Goal: Information Seeking & Learning: Learn about a topic

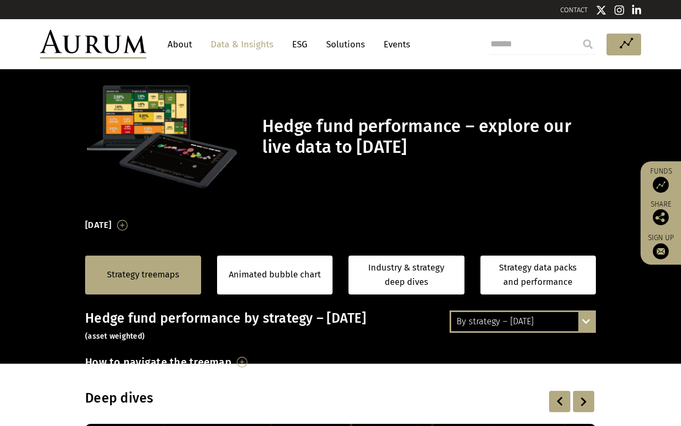
click at [317, 128] on h1 "Hedge fund performance – explore our live data to July 2025" at bounding box center [427, 137] width 331 height 42
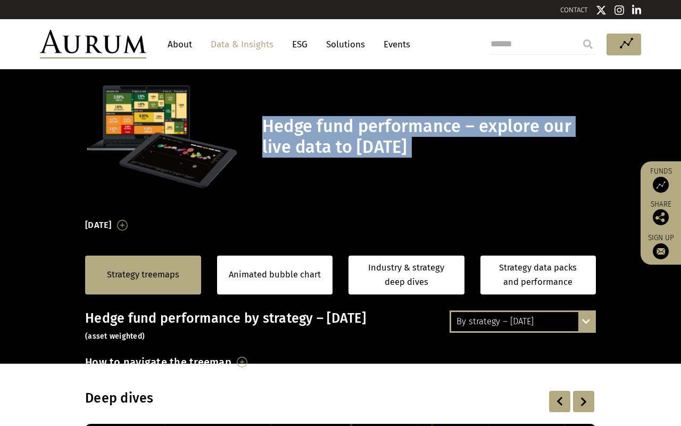
click at [349, 133] on h1 "Hedge fund performance – explore our live data to July 2025" at bounding box center [427, 137] width 331 height 42
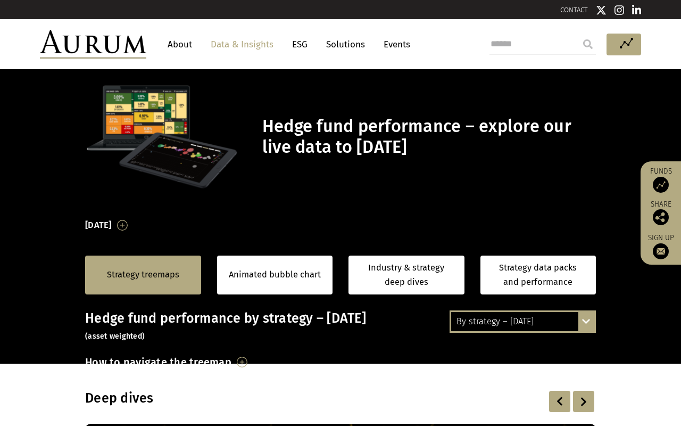
click at [331, 128] on h1 "Hedge fund performance – explore our live data to July 2025" at bounding box center [427, 137] width 331 height 42
click at [382, 129] on h1 "Hedge fund performance – explore our live data to July 2025" at bounding box center [427, 137] width 331 height 42
click at [422, 129] on h1 "Hedge fund performance – explore our live data to July 2025" at bounding box center [427, 137] width 331 height 42
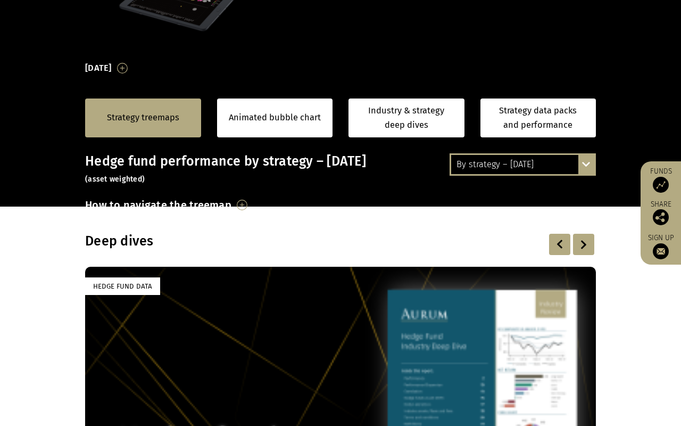
scroll to position [155, 0]
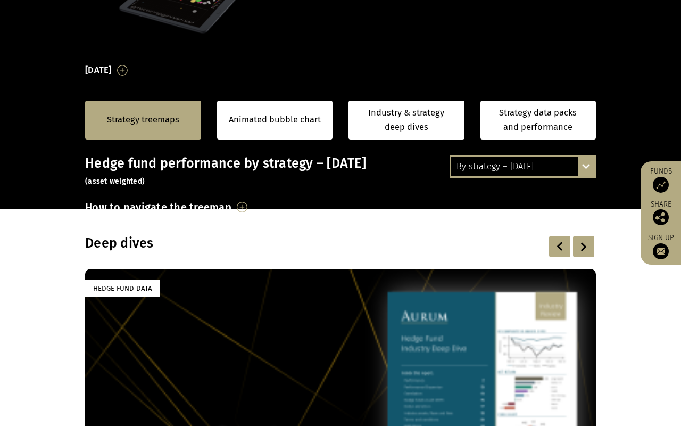
click at [155, 103] on div "Strategy treemaps" at bounding box center [143, 120] width 116 height 39
click at [112, 69] on h3 "July 2025" at bounding box center [98, 70] width 27 height 16
click at [166, 121] on link "Strategy treemaps" at bounding box center [143, 120] width 72 height 14
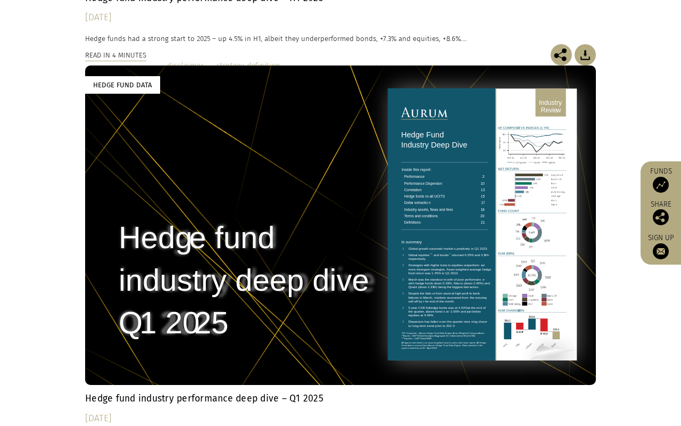
scroll to position [456, 0]
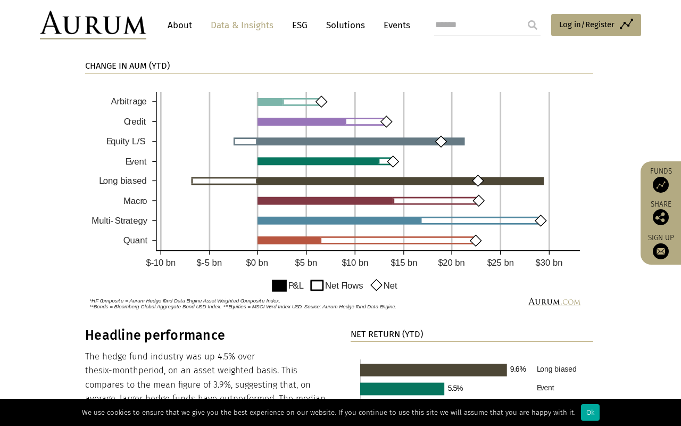
scroll to position [820, 0]
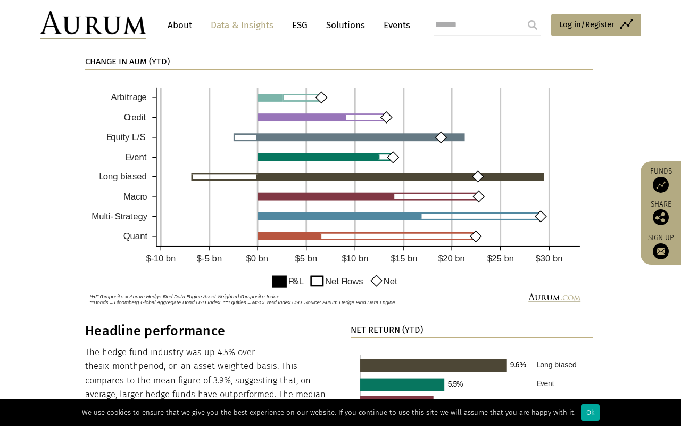
click at [137, 232] on img at bounding box center [339, 194] width 508 height 232
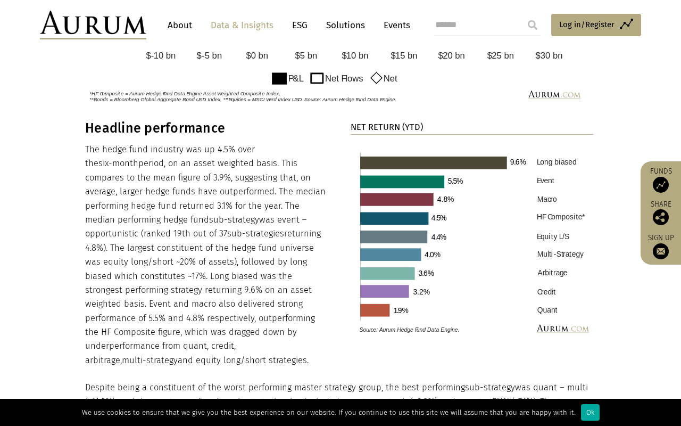
scroll to position [1026, 0]
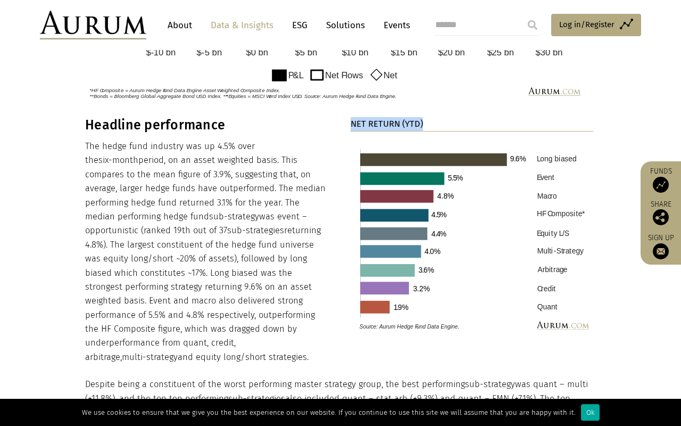
drag, startPoint x: 353, startPoint y: 119, endPoint x: 459, endPoint y: 119, distance: 105.9
click at [459, 119] on p "NET RETURN (YTD)" at bounding box center [472, 124] width 243 height 14
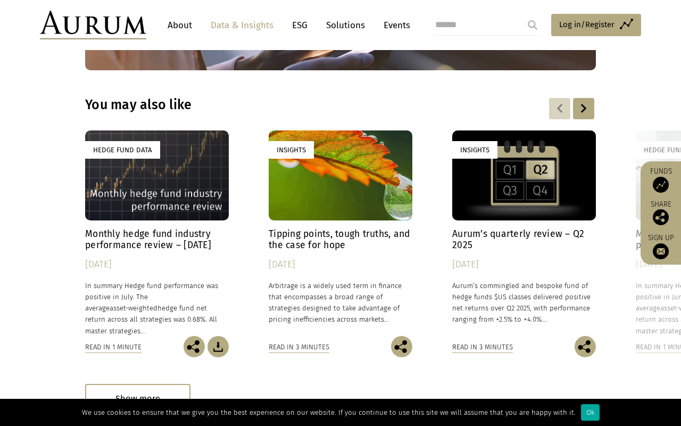
scroll to position [3083, 0]
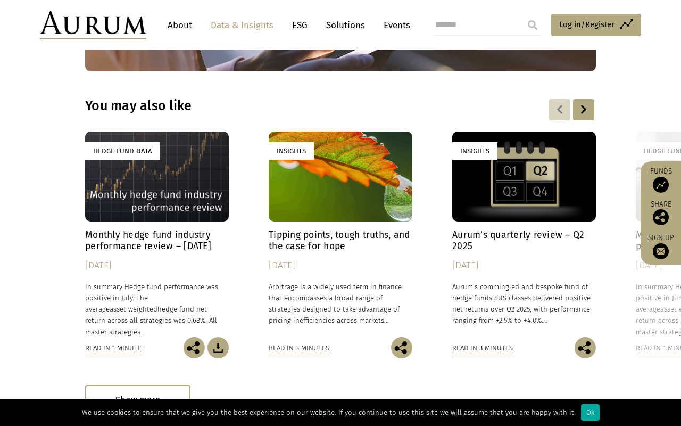
click at [166, 151] on div "Hedge Fund Data" at bounding box center [157, 176] width 144 height 90
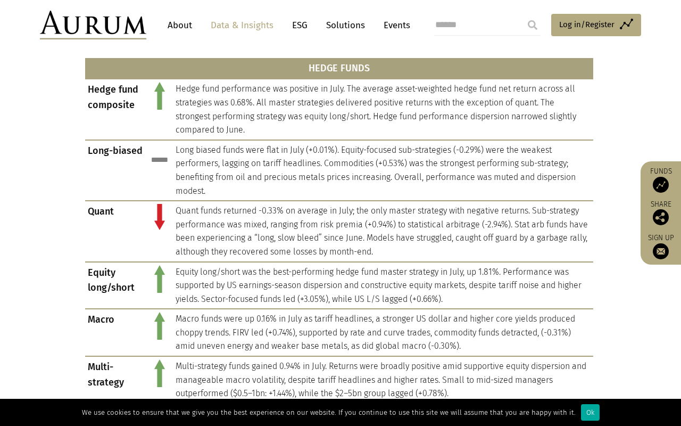
scroll to position [485, 0]
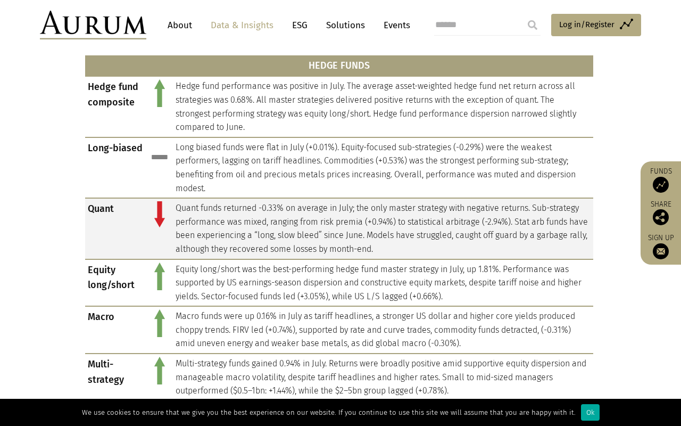
click at [252, 204] on td "Quant funds returned -0.33% on average in July; the only master strategy with n…" at bounding box center [383, 228] width 420 height 61
click at [273, 204] on td "Quant funds returned -0.33% on average in July; the only master strategy with n…" at bounding box center [383, 228] width 420 height 61
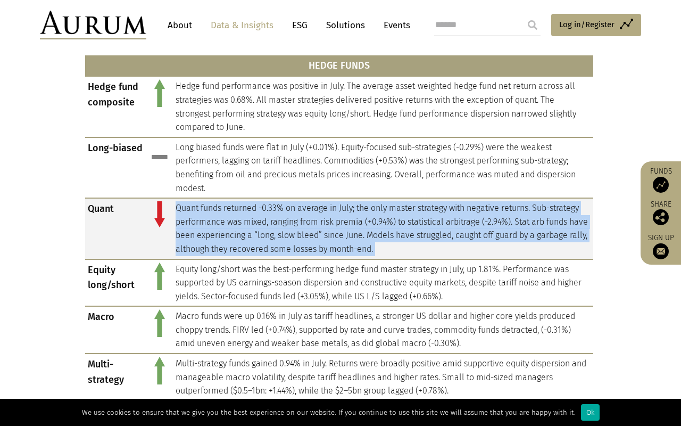
click at [302, 204] on td "Quant funds returned -0.33% on average in July; the only master strategy with n…" at bounding box center [383, 228] width 420 height 61
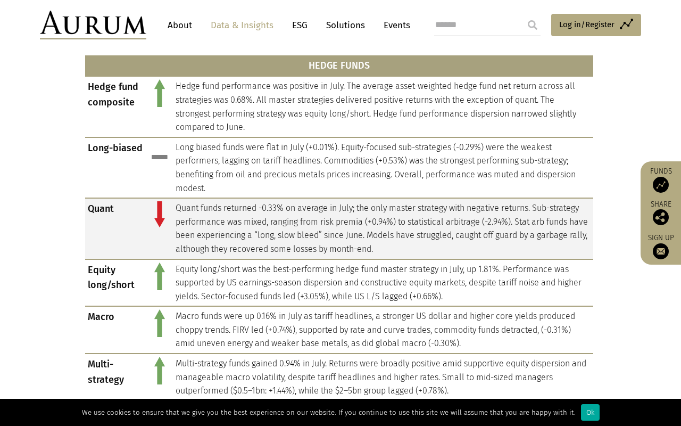
click at [302, 204] on td "Quant funds returned -0.33% on average in July; the only master strategy with n…" at bounding box center [383, 228] width 420 height 61
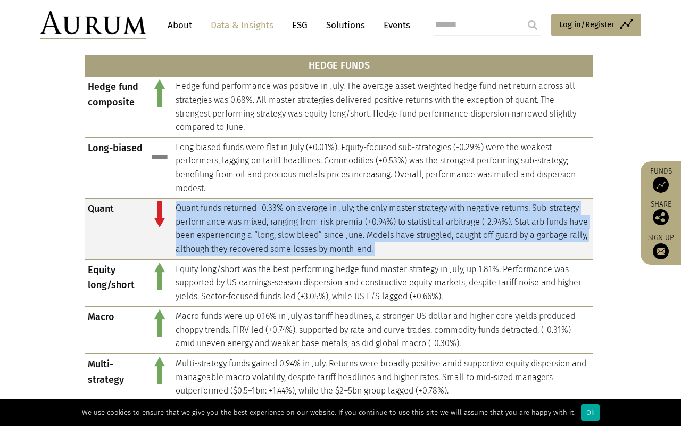
click at [313, 204] on td "Quant funds returned -0.33% on average in July; the only master strategy with n…" at bounding box center [383, 228] width 420 height 61
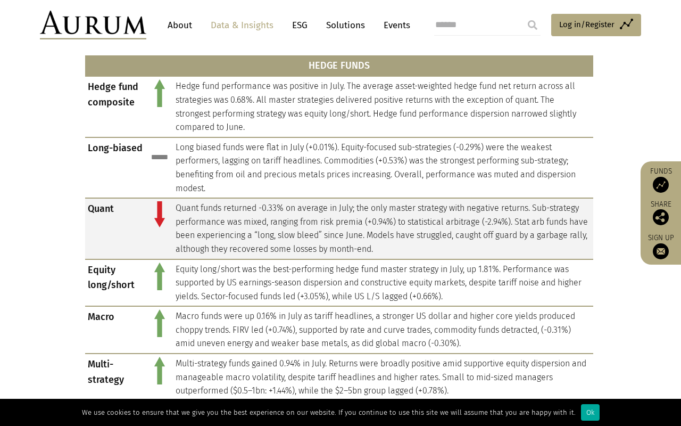
click at [313, 204] on td "Quant funds returned -0.33% on average in July; the only master strategy with n…" at bounding box center [383, 228] width 420 height 61
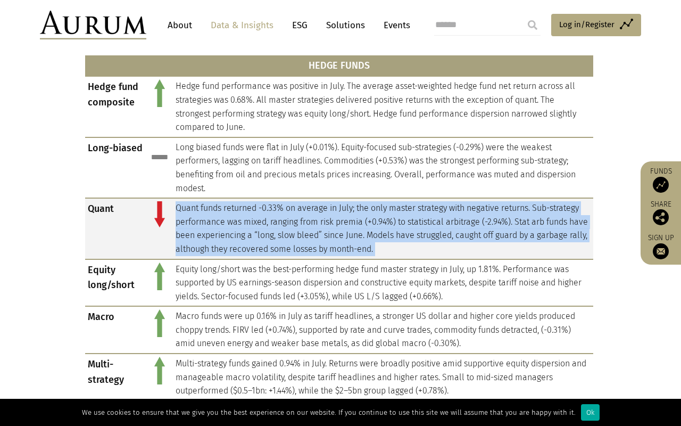
click at [272, 204] on td "Quant funds returned -0.33% on average in July; the only master strategy with n…" at bounding box center [383, 228] width 420 height 61
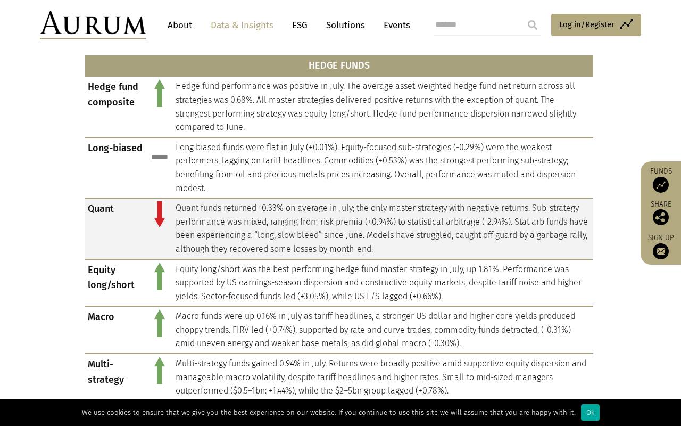
click at [272, 204] on td "Quant funds returned -0.33% on average in July; the only master strategy with n…" at bounding box center [383, 228] width 420 height 61
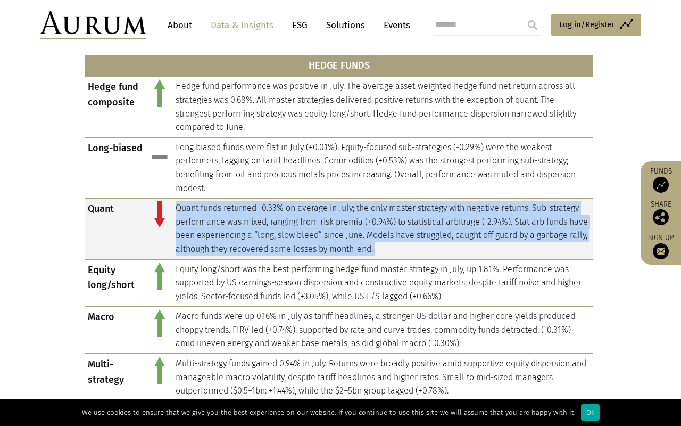
click at [290, 202] on td "Quant funds returned -0.33% on average in July; the only master strategy with n…" at bounding box center [383, 228] width 420 height 61
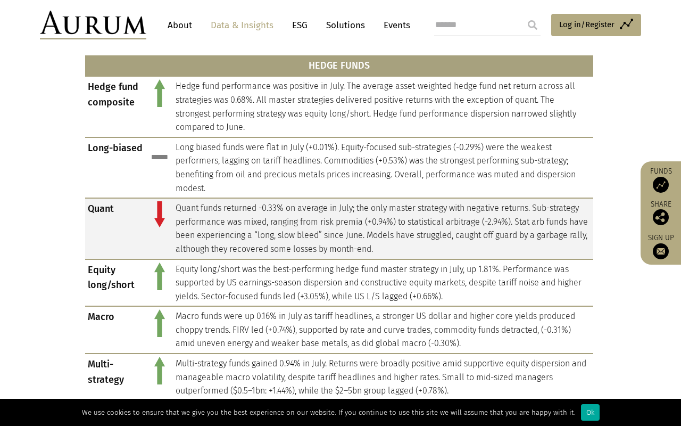
click at [290, 202] on td "Quant funds returned -0.33% on average in July; the only master strategy with n…" at bounding box center [383, 228] width 420 height 61
click at [312, 202] on td "Quant funds returned -0.33% on average in July; the only master strategy with n…" at bounding box center [383, 228] width 420 height 61
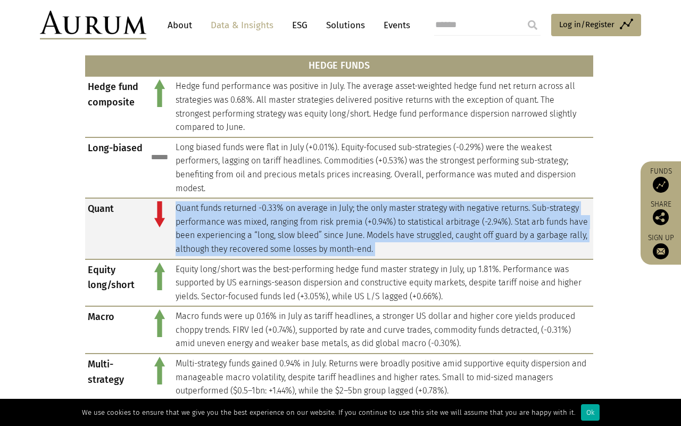
click at [331, 201] on td "Quant funds returned -0.33% on average in July; the only master strategy with n…" at bounding box center [383, 228] width 420 height 61
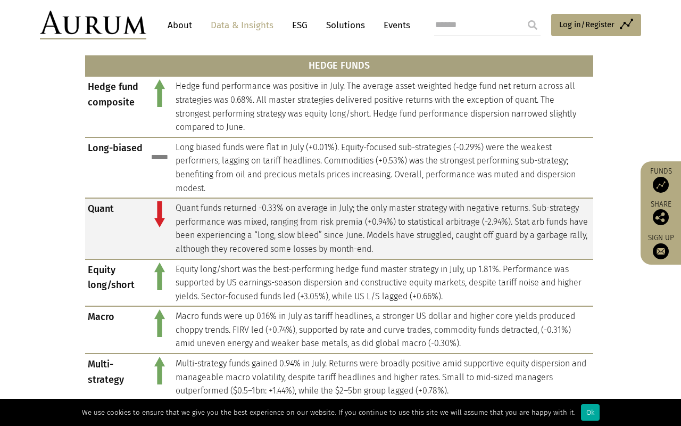
click at [331, 201] on td "Quant funds returned -0.33% on average in July; the only master strategy with n…" at bounding box center [383, 228] width 420 height 61
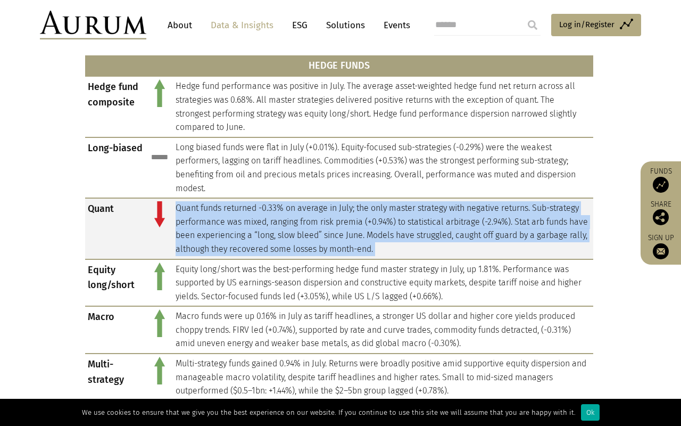
click at [341, 201] on td "Quant funds returned -0.33% on average in July; the only master strategy with n…" at bounding box center [383, 228] width 420 height 61
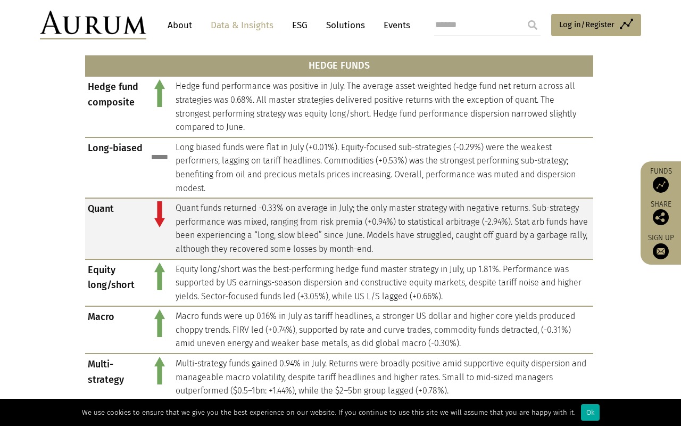
click at [341, 201] on td "Quant funds returned -0.33% on average in July; the only master strategy with n…" at bounding box center [383, 228] width 420 height 61
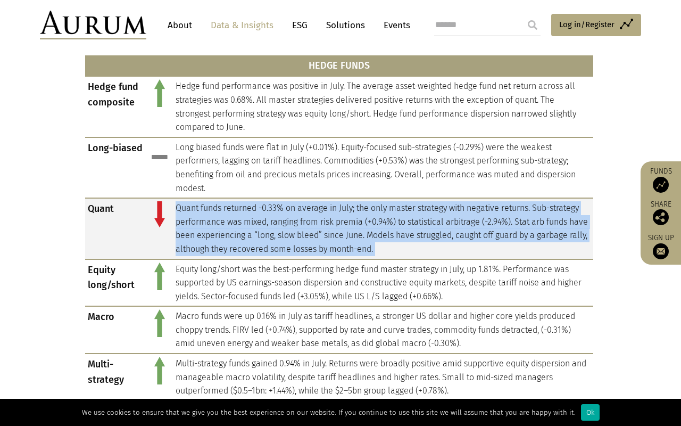
click at [358, 201] on td "Quant funds returned -0.33% on average in July; the only master strategy with n…" at bounding box center [383, 228] width 420 height 61
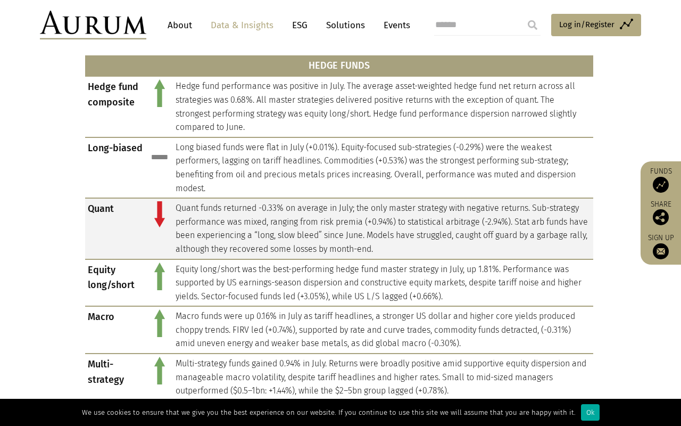
click at [358, 201] on td "Quant funds returned -0.33% on average in July; the only master strategy with n…" at bounding box center [383, 228] width 420 height 61
click at [377, 201] on td "Quant funds returned -0.33% on average in July; the only master strategy with n…" at bounding box center [383, 228] width 420 height 61
click at [395, 202] on td "Quant funds returned -0.33% on average in July; the only master strategy with n…" at bounding box center [383, 228] width 420 height 61
click at [422, 202] on td "Quant funds returned -0.33% on average in July; the only master strategy with n…" at bounding box center [383, 228] width 420 height 61
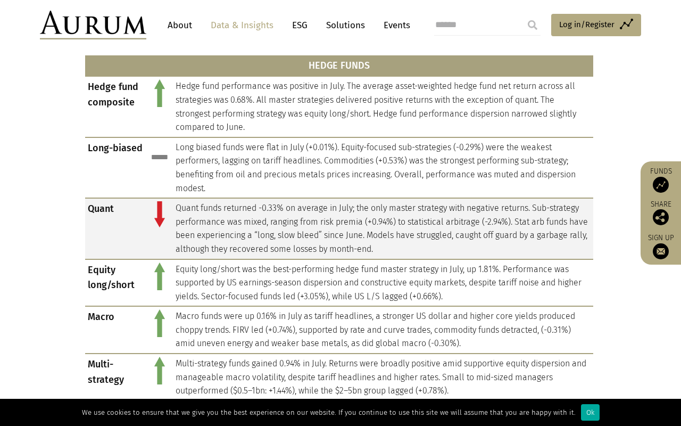
click at [422, 202] on td "Quant funds returned -0.33% on average in July; the only master strategy with n…" at bounding box center [383, 228] width 420 height 61
click at [449, 202] on td "Quant funds returned -0.33% on average in July; the only master strategy with n…" at bounding box center [383, 228] width 420 height 61
click at [456, 201] on td "Quant funds returned -0.33% on average in July; the only master strategy with n…" at bounding box center [383, 228] width 420 height 61
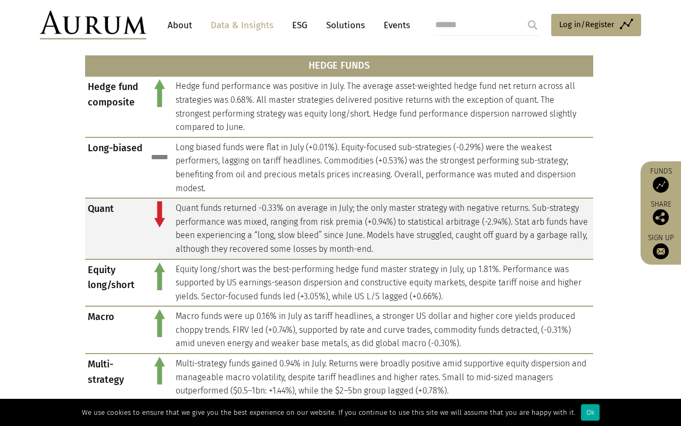
click at [432, 203] on td "Quant funds returned -0.33% on average in July; the only master strategy with n…" at bounding box center [383, 228] width 420 height 61
click at [461, 203] on td "Quant funds returned -0.33% on average in July; the only master strategy with n…" at bounding box center [383, 228] width 420 height 61
click at [490, 203] on td "Quant funds returned -0.33% on average in July; the only master strategy with n…" at bounding box center [383, 228] width 420 height 61
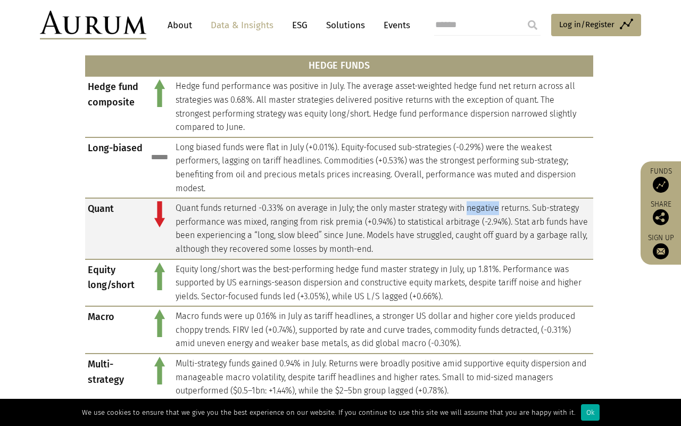
click at [490, 203] on td "Quant funds returned -0.33% on average in July; the only master strategy with n…" at bounding box center [383, 228] width 420 height 61
click at [513, 203] on td "Quant funds returned -0.33% on average in July; the only master strategy with n…" at bounding box center [383, 228] width 420 height 61
click at [443, 204] on td "Quant funds returned -0.33% on average in July; the only master strategy with n…" at bounding box center [383, 228] width 420 height 61
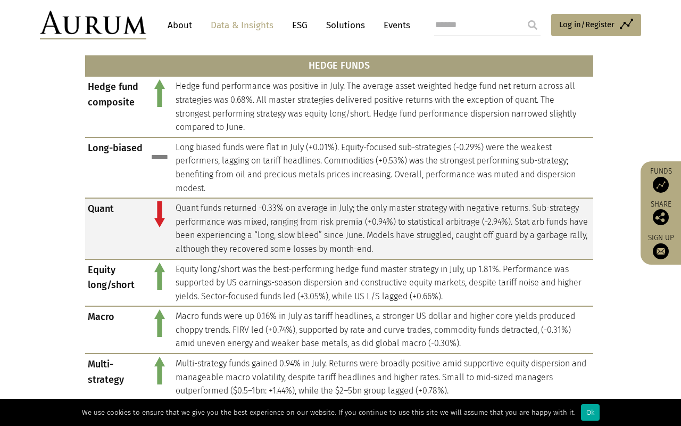
click at [464, 207] on td "Quant funds returned -0.33% on average in July; the only master strategy with n…" at bounding box center [383, 228] width 420 height 61
click at [176, 204] on td "Quant funds returned -0.33% on average in July; the only master strategy with n…" at bounding box center [383, 228] width 420 height 61
click at [221, 212] on td "Quant funds returned -0.33% on average in July; the only master strategy with n…" at bounding box center [383, 228] width 420 height 61
click at [351, 216] on td "Quant funds returned -0.33% on average in July; the only master strategy with n…" at bounding box center [383, 228] width 420 height 61
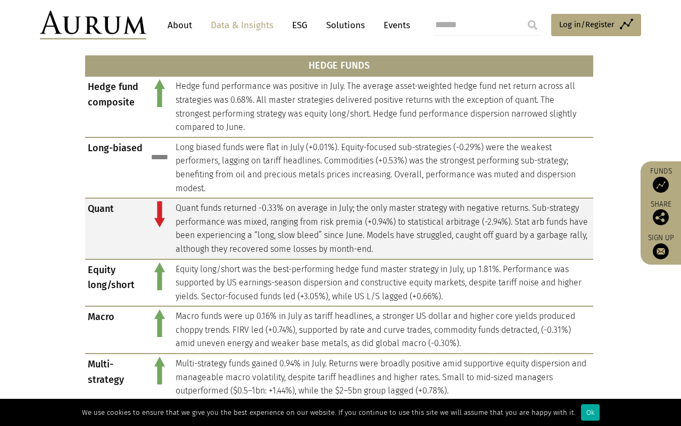
click at [351, 216] on td "Quant funds returned -0.33% on average in July; the only master strategy with n…" at bounding box center [383, 228] width 420 height 61
click at [412, 213] on td "Quant funds returned -0.33% on average in July; the only master strategy with n…" at bounding box center [383, 228] width 420 height 61
click at [467, 211] on td "Quant funds returned -0.33% on average in July; the only master strategy with n…" at bounding box center [383, 228] width 420 height 61
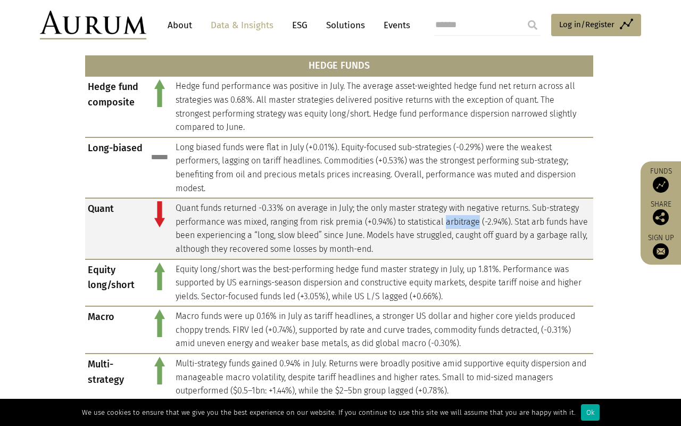
click at [427, 214] on td "Quant funds returned -0.33% on average in July; the only master strategy with n…" at bounding box center [383, 228] width 420 height 61
click at [121, 225] on td "Quant" at bounding box center [115, 228] width 61 height 61
click at [213, 213] on td "Quant funds returned -0.33% on average in July; the only master strategy with n…" at bounding box center [383, 228] width 420 height 61
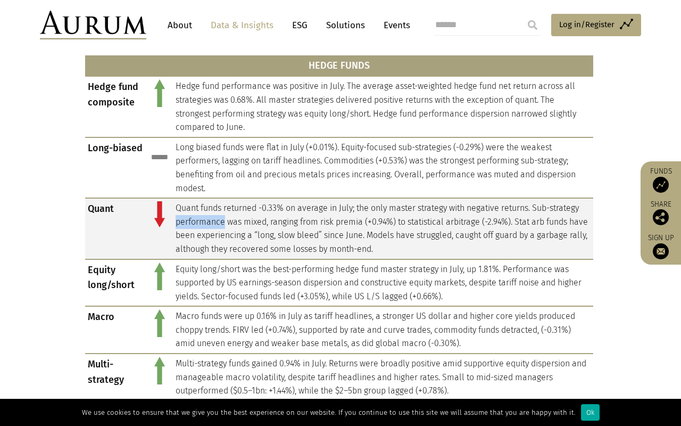
click at [350, 217] on td "Quant funds returned -0.33% on average in July; the only master strategy with n…" at bounding box center [383, 228] width 420 height 61
click at [417, 217] on td "Quant funds returned -0.33% on average in July; the only master strategy with n…" at bounding box center [383, 228] width 420 height 61
click at [456, 213] on td "Quant funds returned -0.33% on average in July; the only master strategy with n…" at bounding box center [383, 228] width 420 height 61
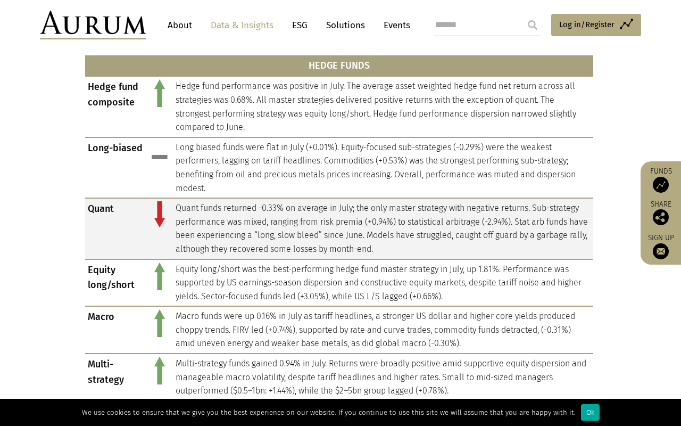
click at [456, 213] on td "Quant funds returned -0.33% on average in July; the only master strategy with n…" at bounding box center [383, 228] width 420 height 61
click at [291, 230] on td "Quant funds returned -0.33% on average in July; the only master strategy with n…" at bounding box center [383, 228] width 420 height 61
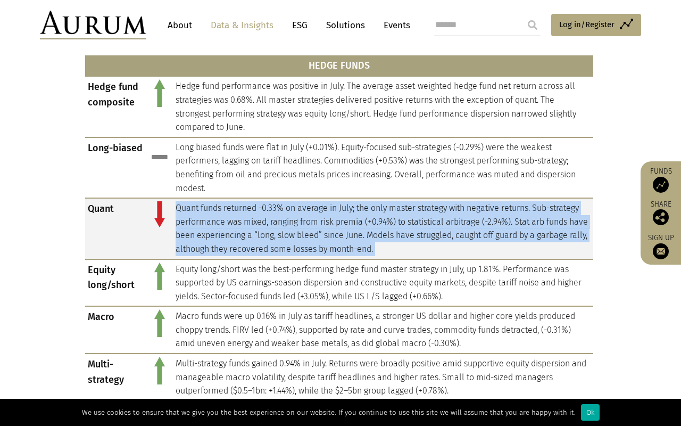
click at [320, 228] on td "Quant funds returned -0.33% on average in July; the only master strategy with n…" at bounding box center [383, 228] width 420 height 61
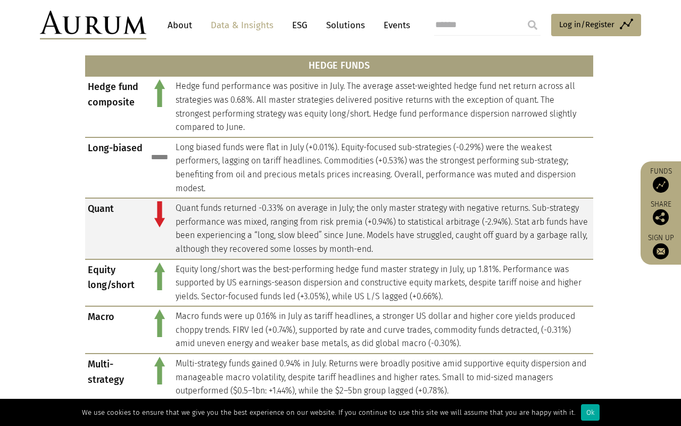
click at [320, 228] on td "Quant funds returned -0.33% on average in July; the only master strategy with n…" at bounding box center [383, 228] width 420 height 61
click at [308, 227] on td "Quant funds returned -0.33% on average in July; the only master strategy with n…" at bounding box center [383, 228] width 420 height 61
click at [331, 228] on td "Quant funds returned -0.33% on average in July; the only master strategy with n…" at bounding box center [383, 228] width 420 height 61
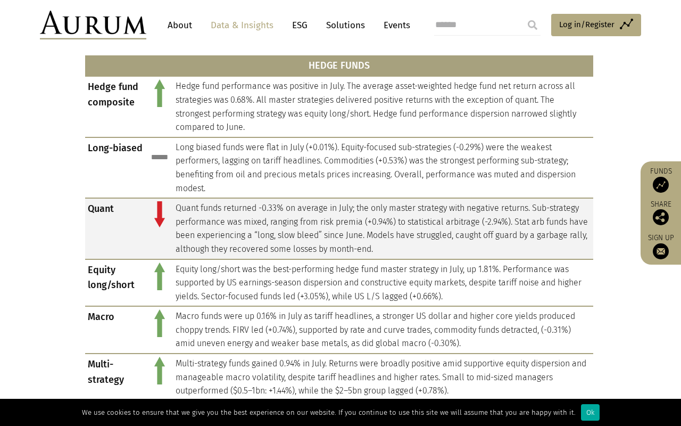
click at [359, 220] on td "Quant funds returned -0.33% on average in July; the only master strategy with n…" at bounding box center [383, 228] width 420 height 61
click at [352, 228] on td "Quant funds returned -0.33% on average in July; the only master strategy with n…" at bounding box center [383, 228] width 420 height 61
click at [351, 228] on td "Quant funds returned -0.33% on average in July; the only master strategy with n…" at bounding box center [383, 228] width 420 height 61
click at [361, 228] on td "Quant funds returned -0.33% on average in July; the only master strategy with n…" at bounding box center [383, 228] width 420 height 61
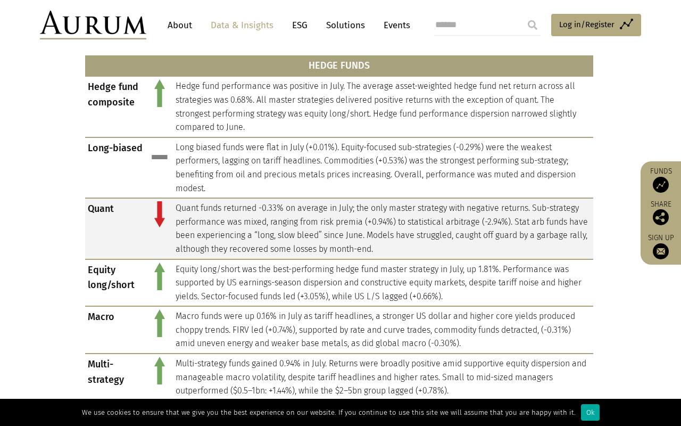
click at [361, 228] on td "Quant funds returned -0.33% on average in July; the only master strategy with n…" at bounding box center [383, 228] width 420 height 61
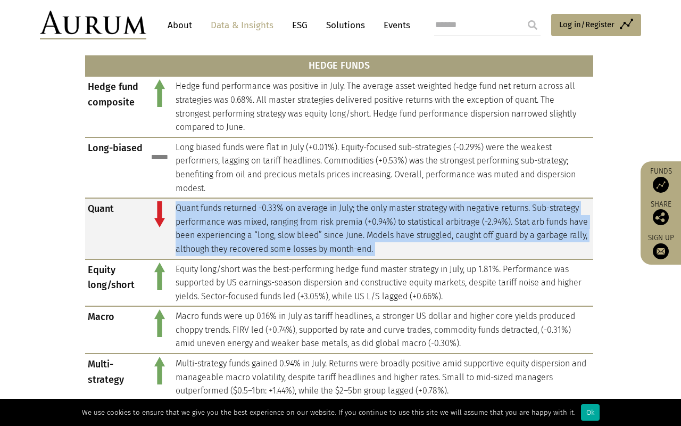
click at [390, 231] on td "Quant funds returned -0.33% on average in July; the only master strategy with n…" at bounding box center [383, 228] width 420 height 61
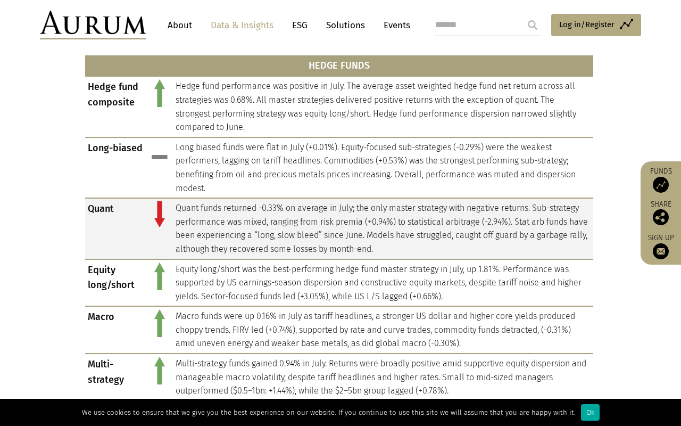
click at [390, 231] on td "Quant funds returned -0.33% on average in July; the only master strategy with n…" at bounding box center [383, 228] width 420 height 61
click at [428, 226] on td "Quant funds returned -0.33% on average in July; the only master strategy with n…" at bounding box center [383, 228] width 420 height 61
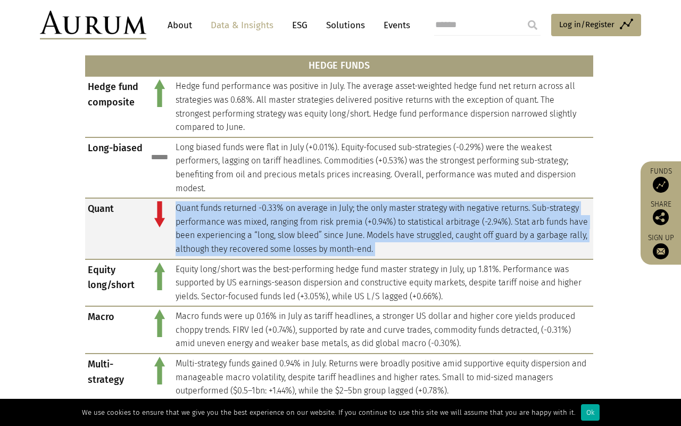
click at [444, 227] on td "Quant funds returned -0.33% on average in July; the only master strategy with n…" at bounding box center [383, 228] width 420 height 61
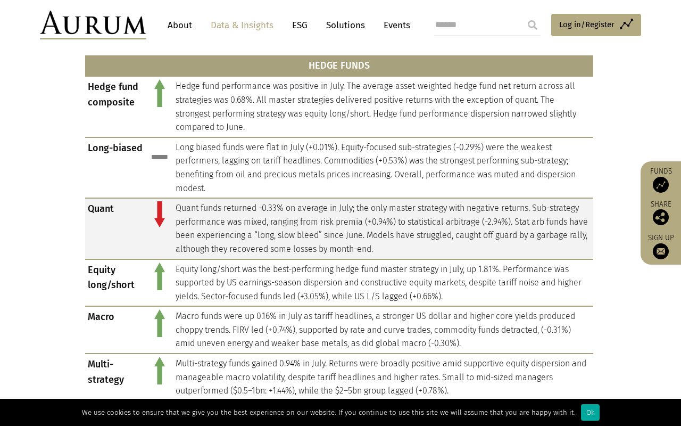
click at [444, 227] on td "Quant funds returned -0.33% on average in July; the only master strategy with n…" at bounding box center [383, 228] width 420 height 61
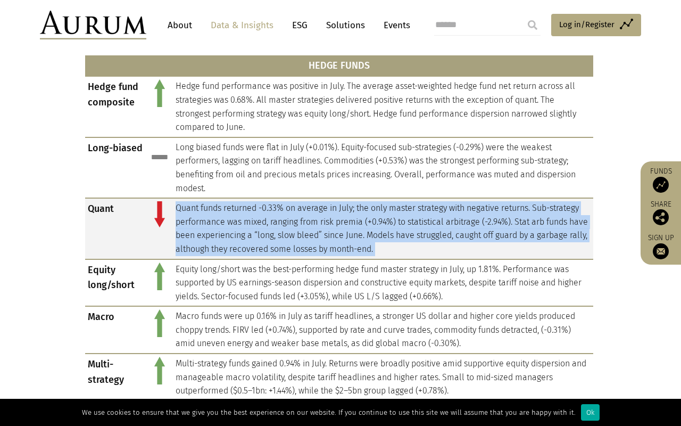
click at [452, 227] on td "Quant funds returned -0.33% on average in July; the only master strategy with n…" at bounding box center [383, 228] width 420 height 61
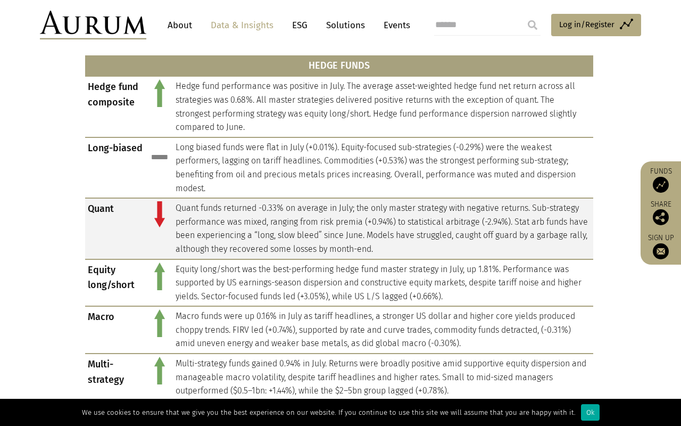
click at [452, 227] on td "Quant funds returned -0.33% on average in July; the only master strategy with n…" at bounding box center [383, 228] width 420 height 61
click at [458, 227] on td "Quant funds returned -0.33% on average in July; the only master strategy with n…" at bounding box center [383, 228] width 420 height 61
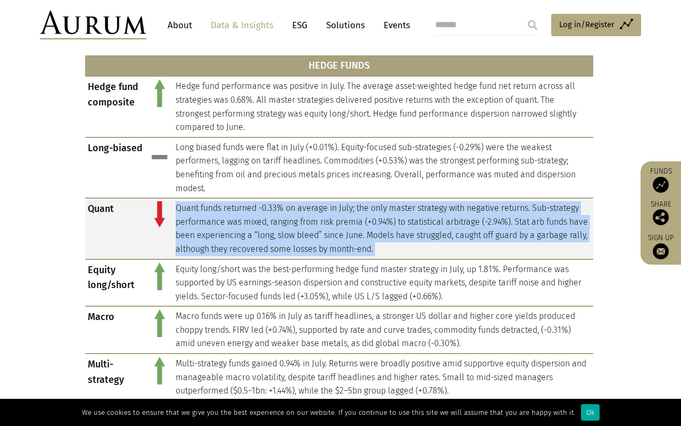
click at [385, 233] on td "Quant funds returned -0.33% on average in July; the only master strategy with n…" at bounding box center [383, 228] width 420 height 61
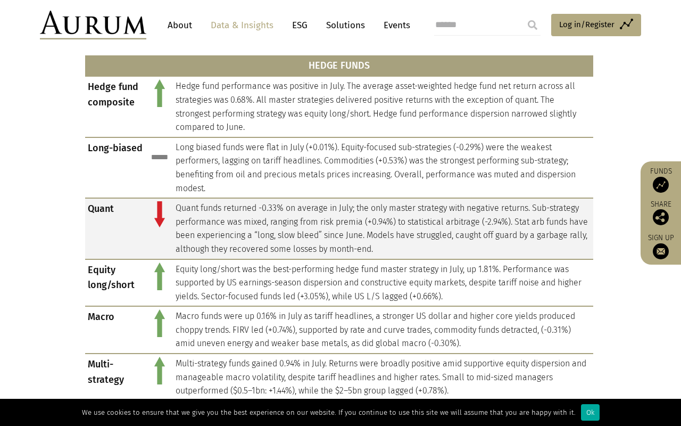
click at [385, 233] on td "Quant funds returned -0.33% on average in July; the only master strategy with n…" at bounding box center [383, 228] width 420 height 61
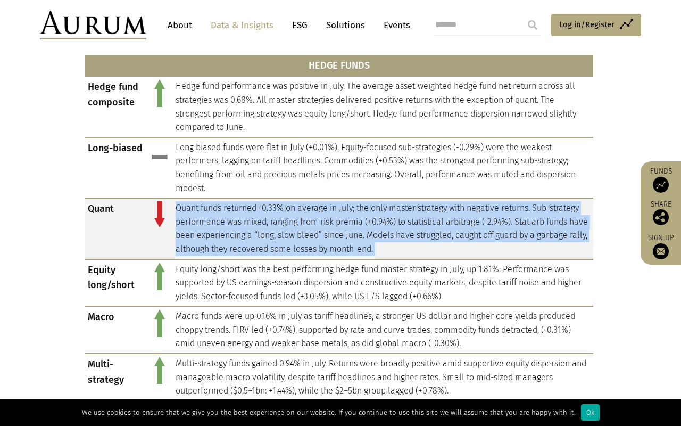
click at [325, 232] on td "Quant funds returned -0.33% on average in July; the only master strategy with n…" at bounding box center [383, 228] width 420 height 61
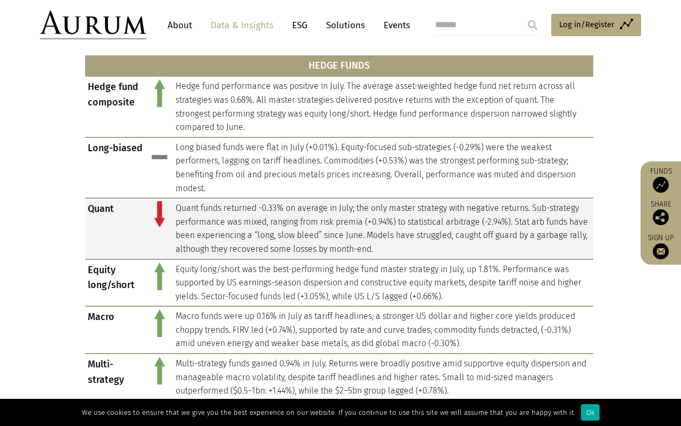
click at [325, 232] on td "Quant funds returned -0.33% on average in July; the only master strategy with n…" at bounding box center [383, 228] width 420 height 61
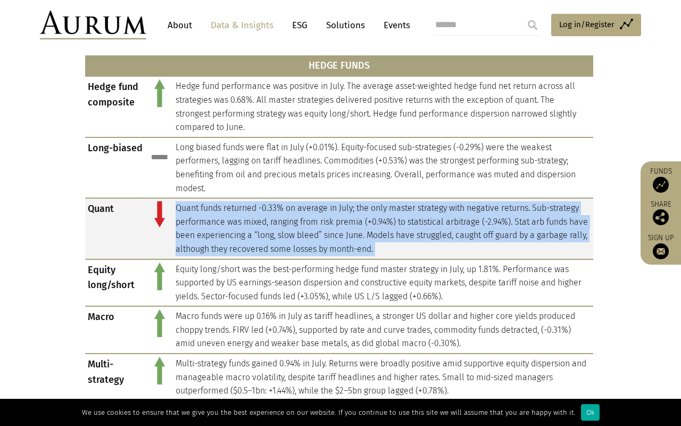
click at [359, 233] on td "Quant funds returned -0.33% on average in July; the only master strategy with n…" at bounding box center [383, 228] width 420 height 61
drag, startPoint x: 450, startPoint y: 244, endPoint x: 178, endPoint y: 205, distance: 274.1
click at [178, 205] on td "Quant funds returned -0.33% on average in July; the only master strategy with n…" at bounding box center [383, 228] width 420 height 61
copy td "Quant funds returned -0.33% on average in July; the only master strategy with n…"
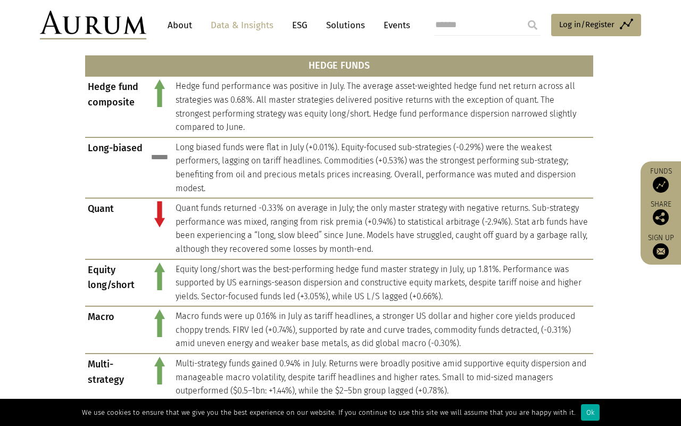
drag, startPoint x: 392, startPoint y: 177, endPoint x: 68, endPoint y: 321, distance: 354.5
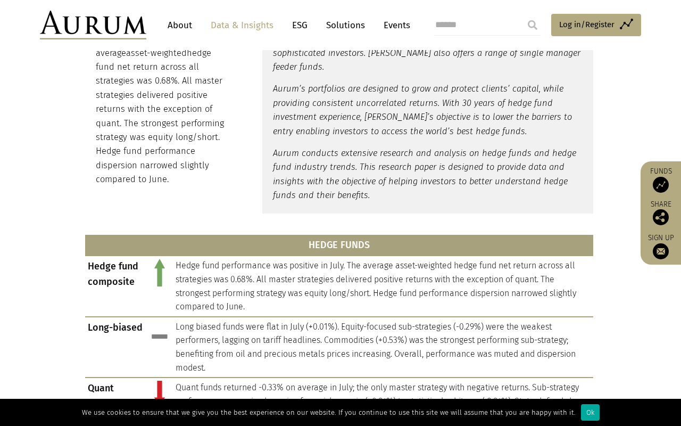
scroll to position [320, 0]
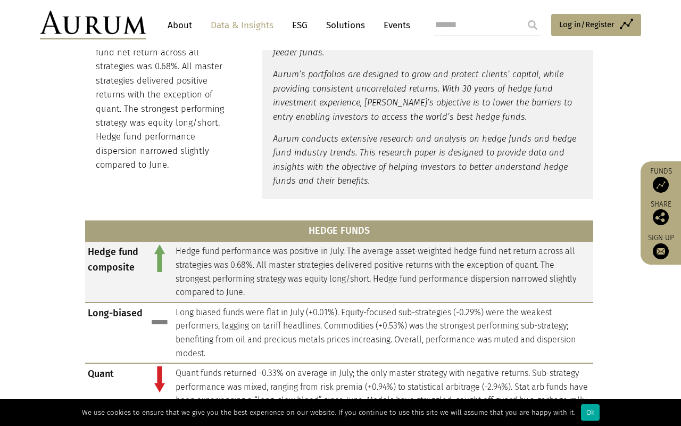
click at [120, 257] on td "Hedge fund composite" at bounding box center [115, 271] width 61 height 61
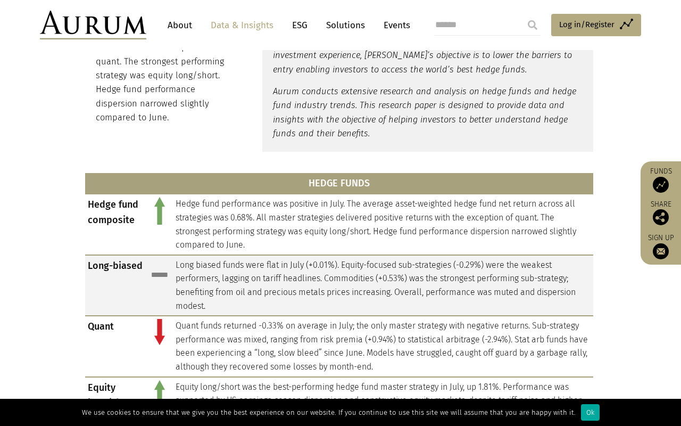
scroll to position [374, 0]
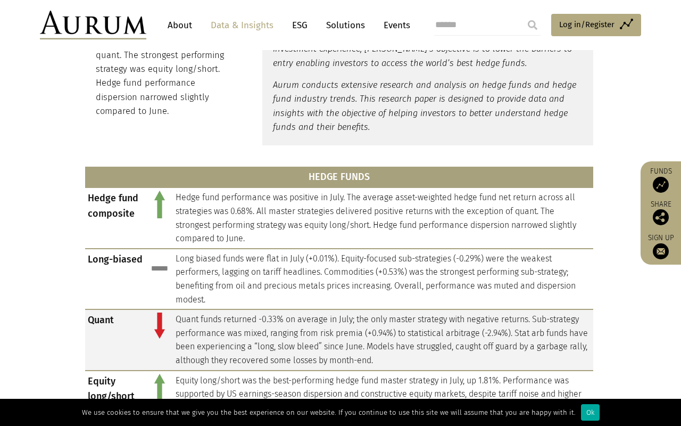
click at [151, 326] on td at bounding box center [159, 339] width 27 height 61
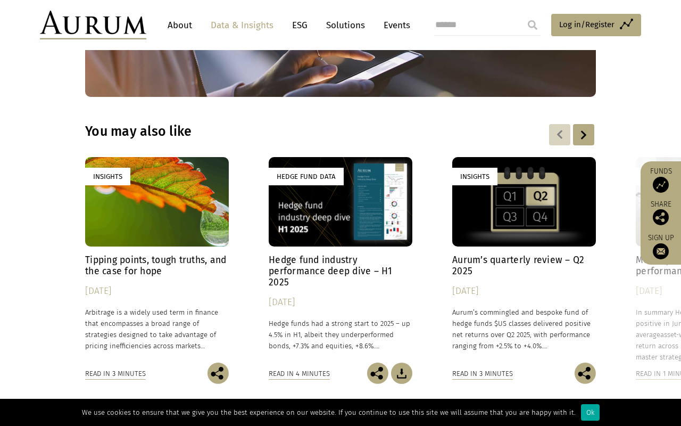
scroll to position [1508, 0]
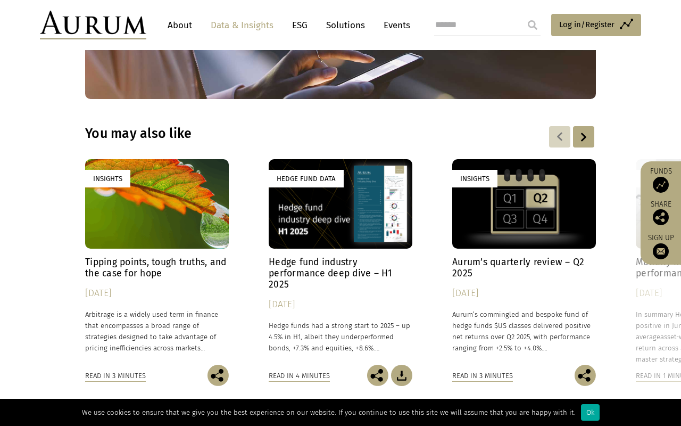
click at [492, 169] on div "Insights" at bounding box center [524, 204] width 144 height 90
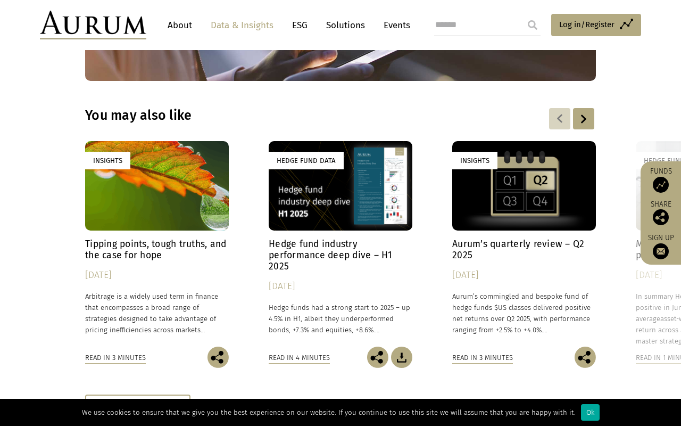
scroll to position [1537, 0]
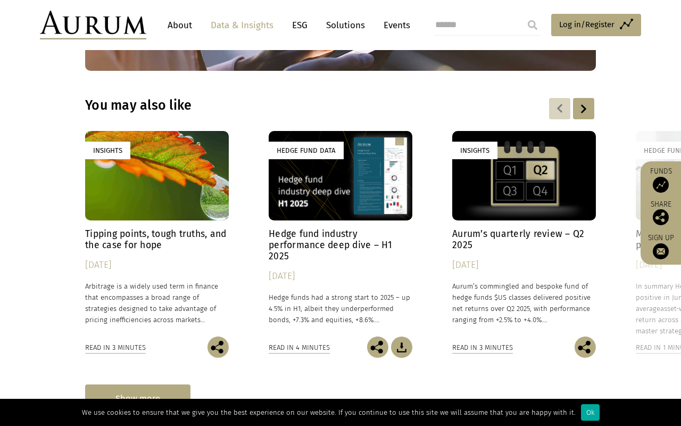
click at [148, 384] on div "Show more" at bounding box center [137, 398] width 105 height 29
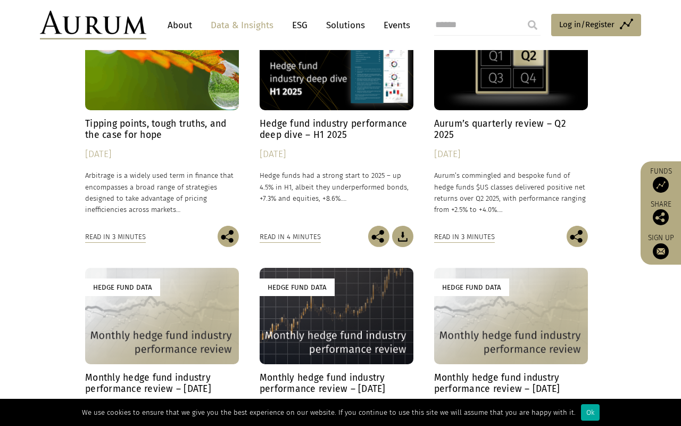
scroll to position [1642, 0]
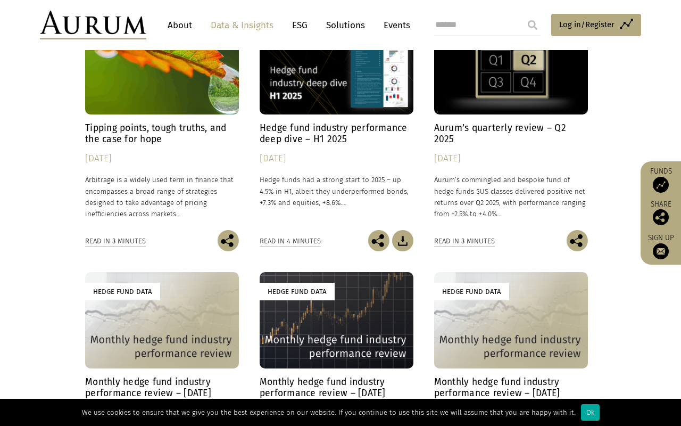
click at [158, 283] on div "Hedge Fund Data" at bounding box center [162, 320] width 154 height 96
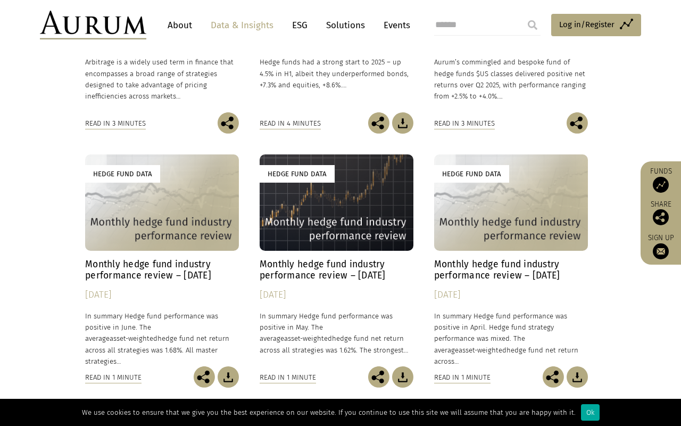
scroll to position [1765, 0]
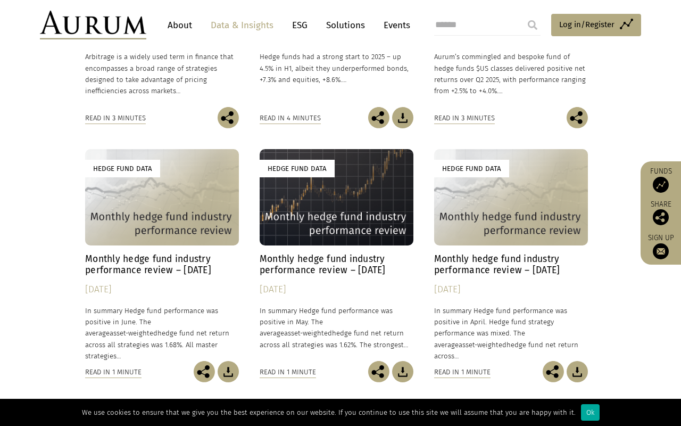
click at [364, 158] on div "Hedge Fund Data" at bounding box center [337, 197] width 154 height 96
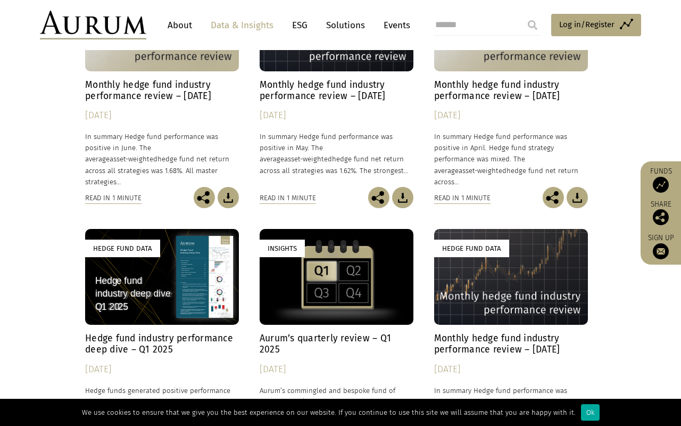
scroll to position [1940, 0]
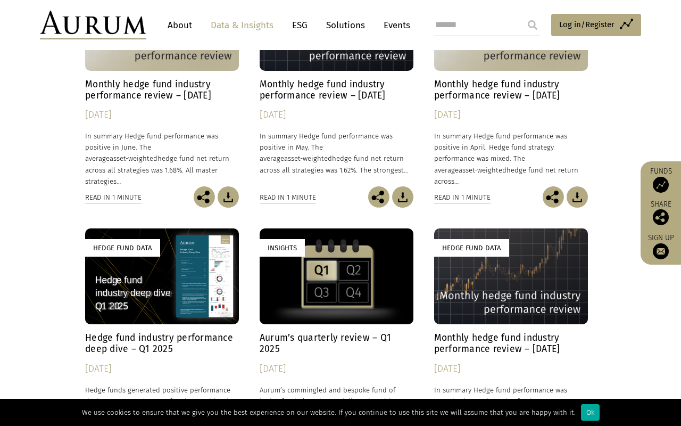
click at [65, 258] on section "You may also like Insights Tipping points, tough truths, and the case for hope …" at bounding box center [340, 242] width 681 height 1151
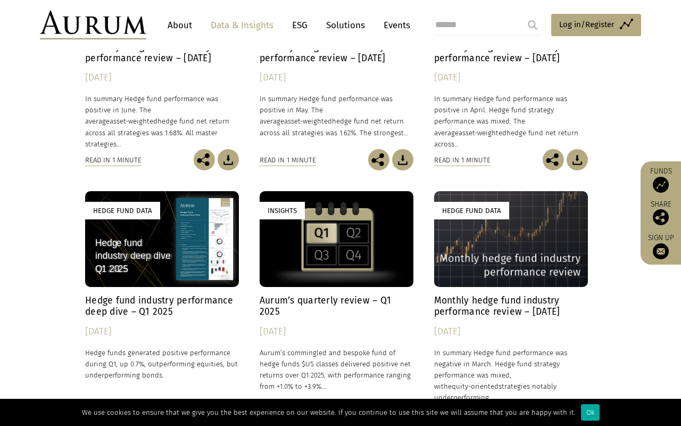
scroll to position [2029, 0]
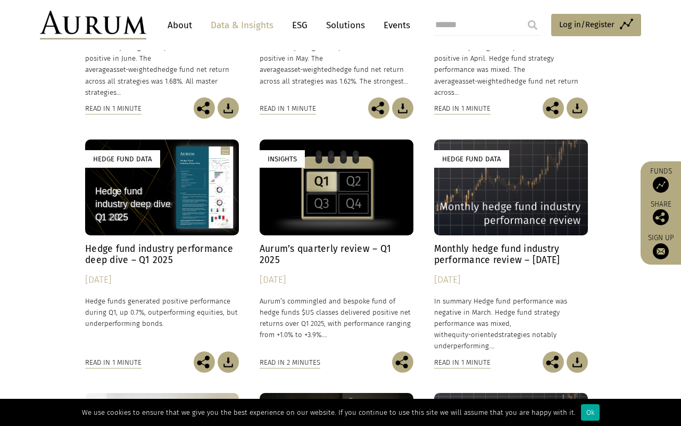
click at [106, 139] on div "Hedge Fund Data" at bounding box center [162, 187] width 154 height 96
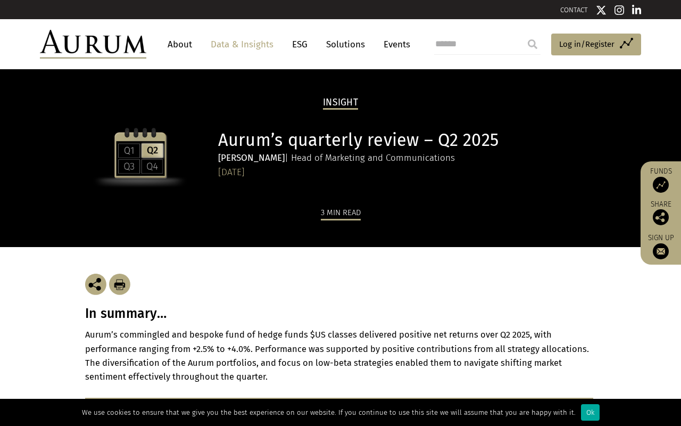
click at [255, 143] on h1 "Aurum’s quarterly review – Q2 2025" at bounding box center [405, 140] width 375 height 21
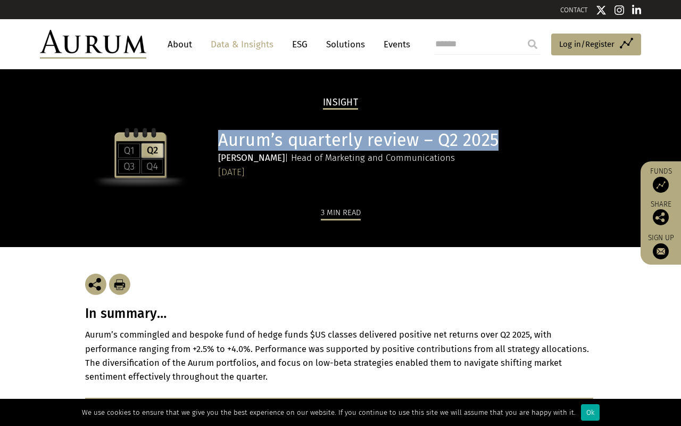
click at [289, 159] on div "Sinéad Farmer | Head of Marketing and Communications" at bounding box center [405, 158] width 375 height 14
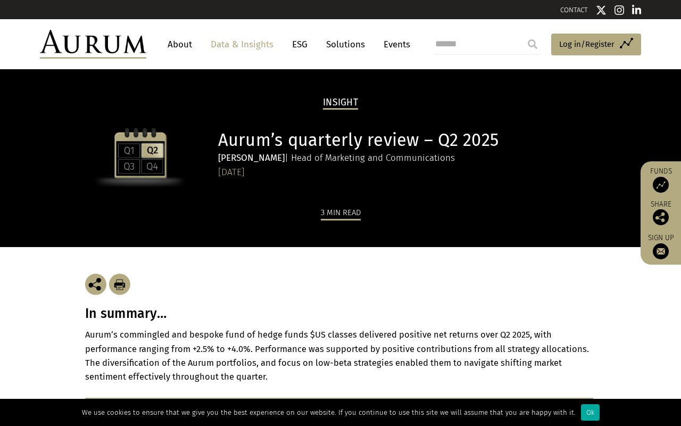
click at [289, 159] on div "Sinéad Farmer | Head of Marketing and Communications" at bounding box center [405, 158] width 375 height 14
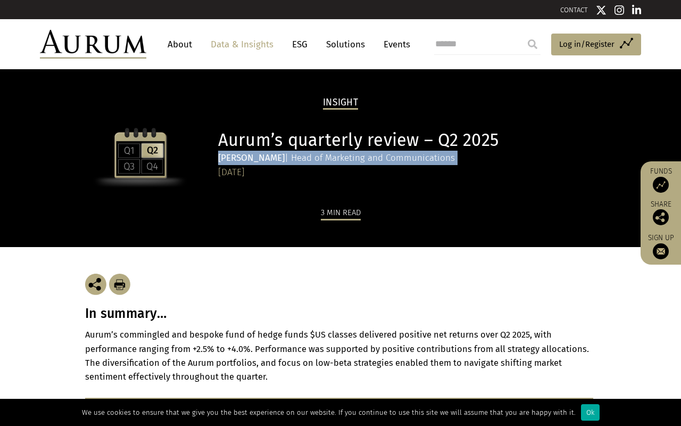
click at [302, 157] on div "Sinéad Farmer | Head of Marketing and Communications" at bounding box center [405, 158] width 375 height 14
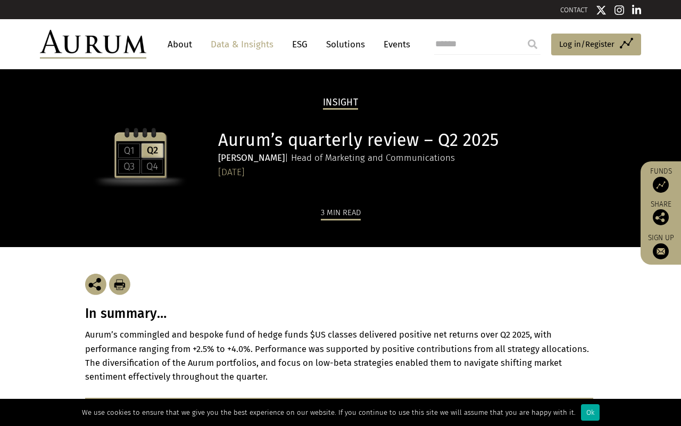
click at [302, 157] on div "Sinéad Farmer | Head of Marketing and Communications" at bounding box center [405, 158] width 375 height 14
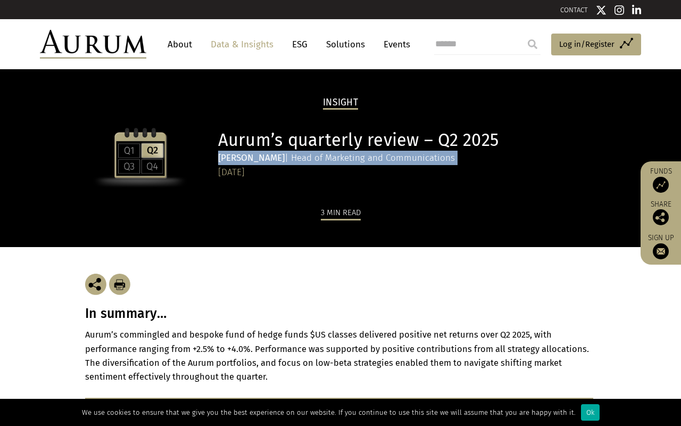
click at [252, 174] on div "25/07/2025" at bounding box center [405, 172] width 375 height 15
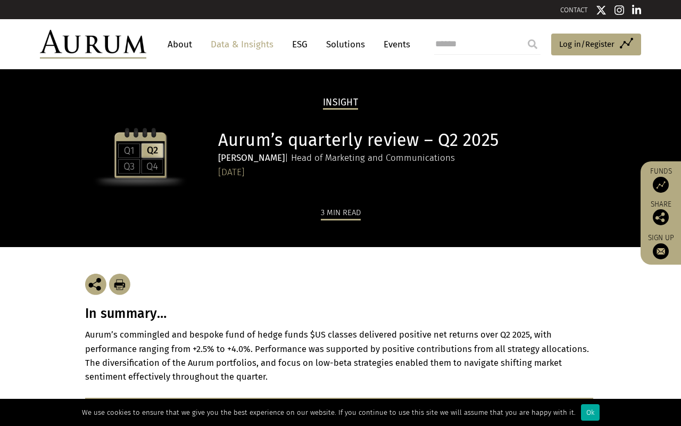
click at [252, 174] on div "[DATE]" at bounding box center [405, 172] width 375 height 15
click at [284, 225] on div "3 min read" at bounding box center [340, 226] width 511 height 42
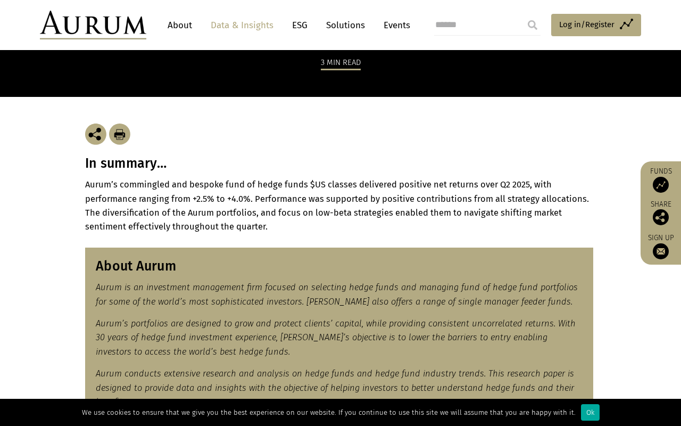
scroll to position [152, 0]
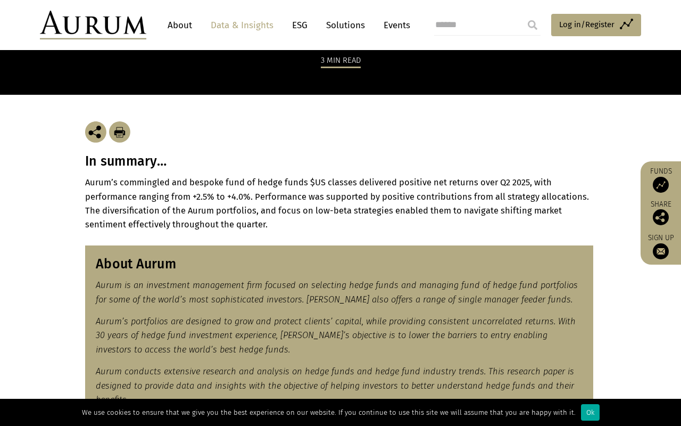
click at [283, 191] on strong "Aurum’s commingled and bespoke fund of hedge funds $US classes delivered positi…" at bounding box center [337, 203] width 504 height 52
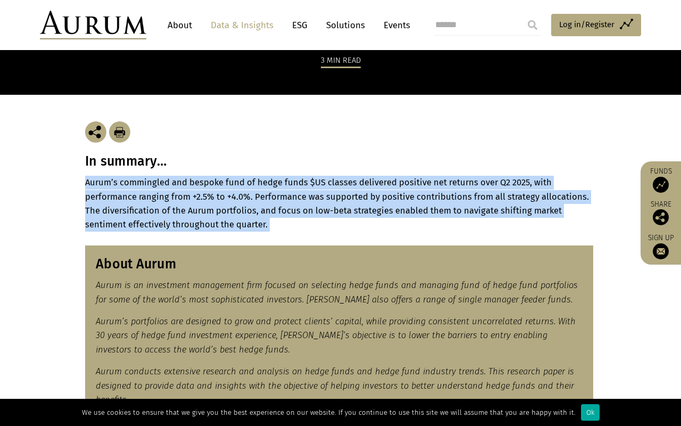
click at [173, 184] on strong "Aurum’s commingled and bespoke fund of hedge funds $US classes delivered positi…" at bounding box center [337, 203] width 504 height 52
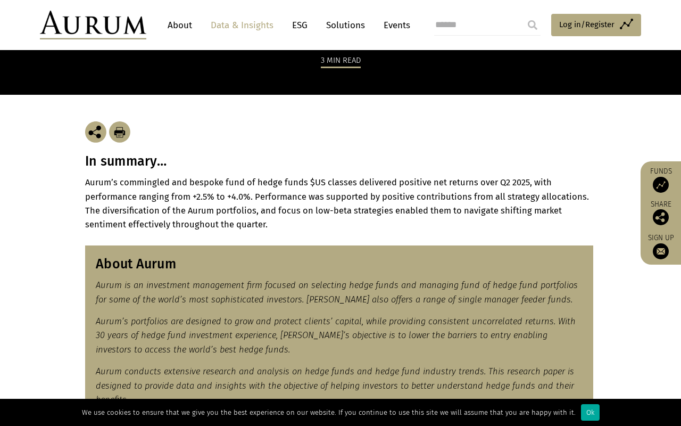
click at [173, 184] on strong "Aurum’s commingled and bespoke fund of hedge funds $US classes delivered positi…" at bounding box center [337, 203] width 504 height 52
click at [197, 183] on strong "Aurum’s commingled and bespoke fund of hedge funds $US classes delivered positi…" at bounding box center [337, 203] width 504 height 52
click at [235, 177] on strong "Aurum’s commingled and bespoke fund of hedge funds $US classes delivered positi…" at bounding box center [337, 203] width 504 height 52
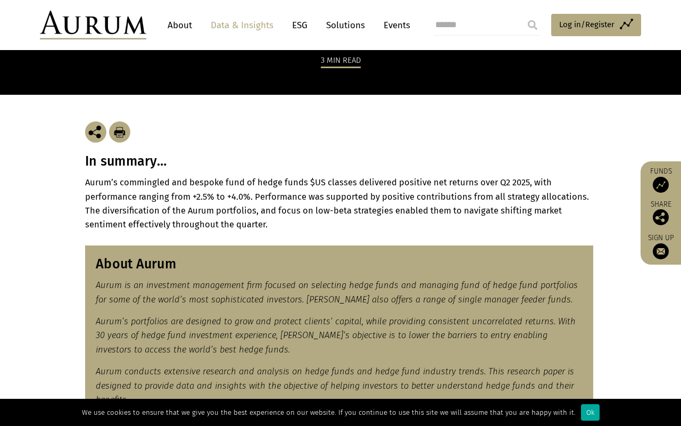
click at [261, 220] on strong "Aurum’s commingled and bespoke fund of hedge funds $US classes delivered positi…" at bounding box center [337, 203] width 504 height 52
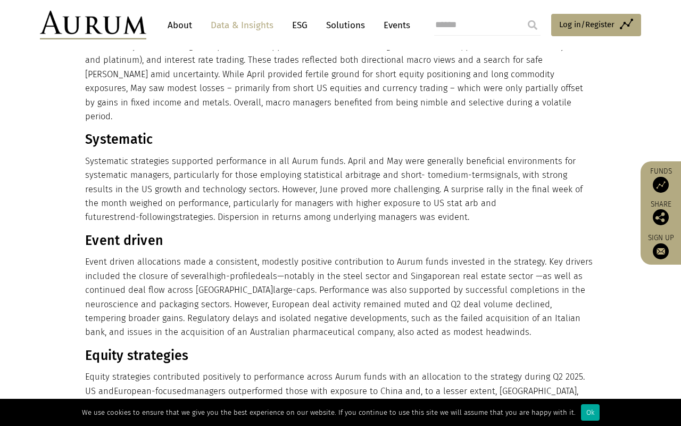
scroll to position [692, 0]
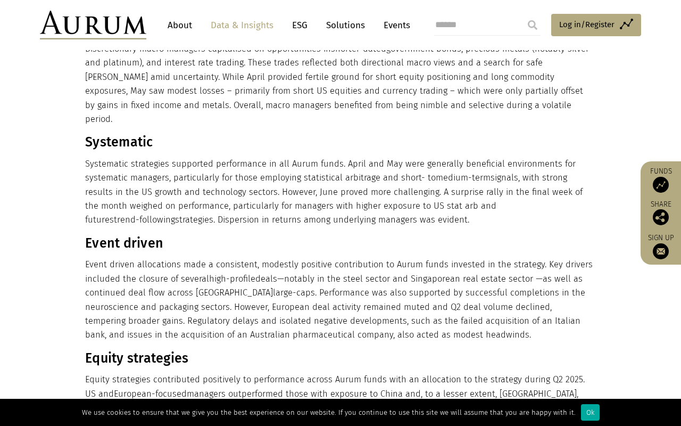
click at [193, 157] on p "Systematic strategies supported performance in all Aurum funds. April and May w…" at bounding box center [339, 192] width 508 height 70
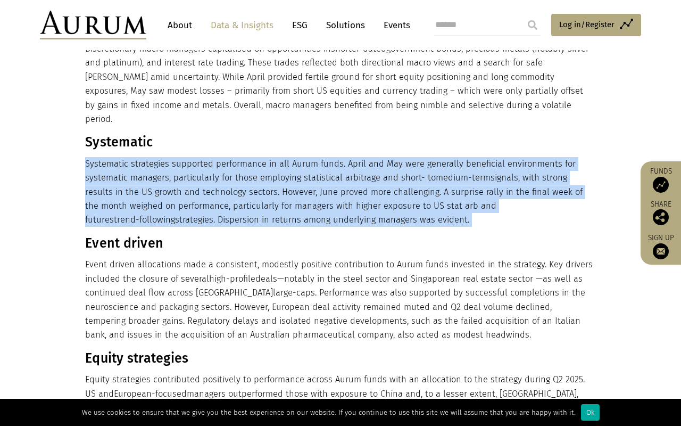
click at [187, 157] on p "Systematic strategies supported performance in all Aurum funds. April and May w…" at bounding box center [339, 192] width 508 height 70
drag, startPoint x: 86, startPoint y: 148, endPoint x: 87, endPoint y: 207, distance: 58.6
click at [87, 207] on p "Systematic strategies supported performance in all Aurum funds. April and May w…" at bounding box center [339, 192] width 508 height 70
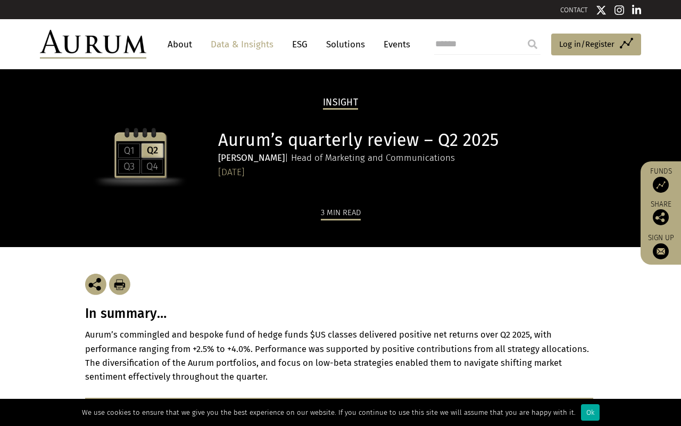
scroll to position [0, 0]
click at [337, 212] on div "3 min read" at bounding box center [341, 213] width 40 height 14
click at [345, 135] on h1 "Aurum’s quarterly review – Q2 2025" at bounding box center [405, 140] width 375 height 21
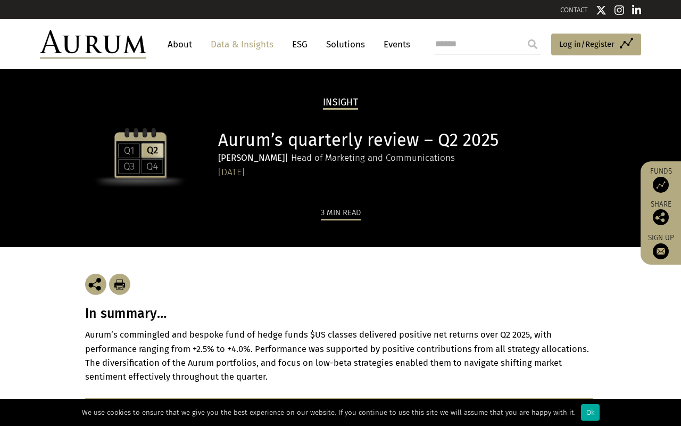
click at [336, 139] on h1 "Aurum’s quarterly review – Q2 2025" at bounding box center [405, 140] width 375 height 21
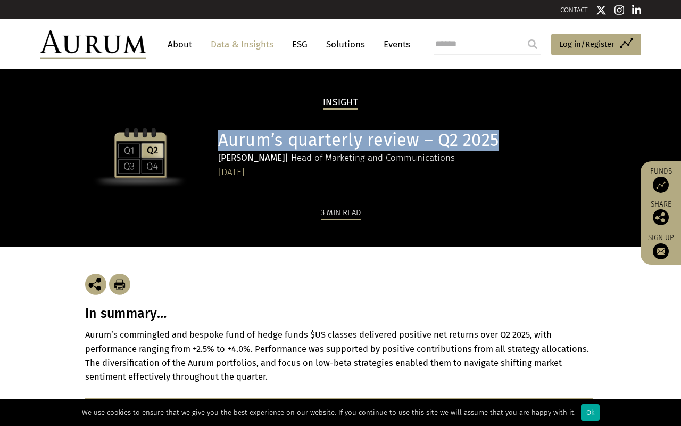
click at [331, 159] on div "Sinéad Farmer | Head of Marketing and Communications" at bounding box center [405, 158] width 375 height 14
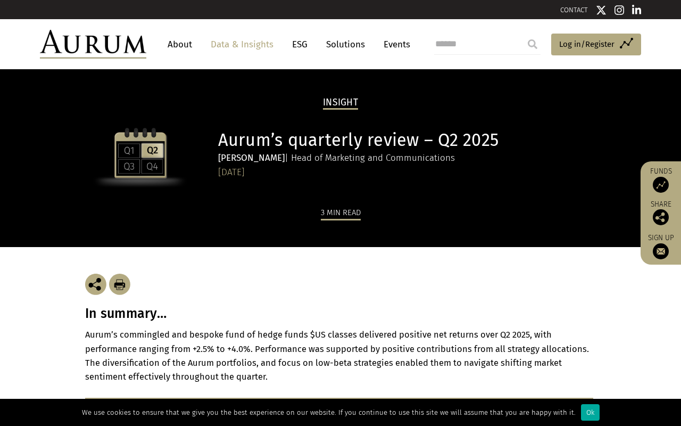
click at [331, 159] on div "Sinéad Farmer | Head of Marketing and Communications" at bounding box center [405, 158] width 375 height 14
click at [336, 214] on div "3 min read" at bounding box center [341, 213] width 40 height 14
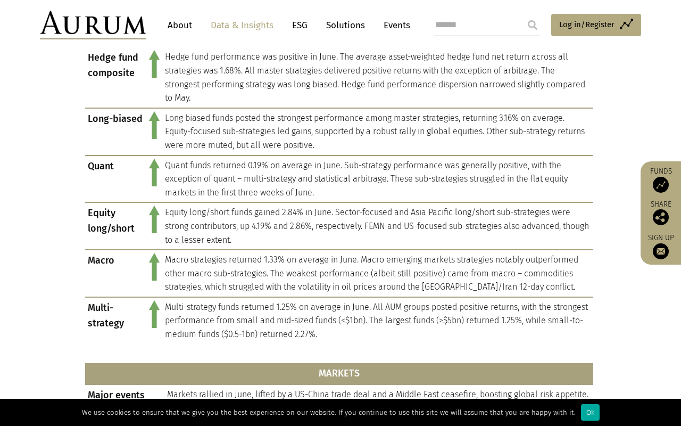
scroll to position [508, 0]
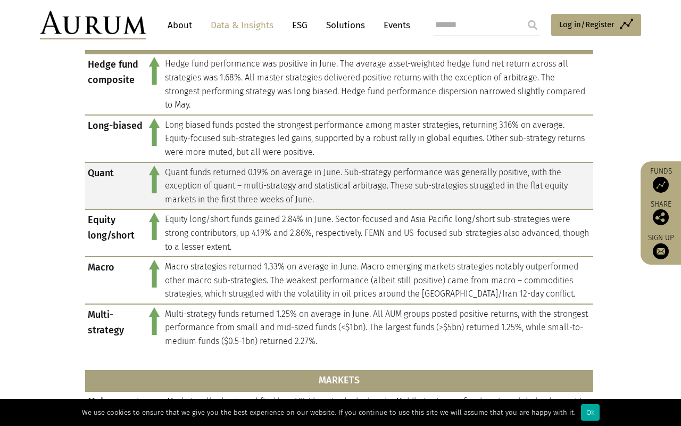
click at [284, 167] on td "Quant funds returned 0.19% on average in June. Sub-strategy performance was gen…" at bounding box center [377, 185] width 431 height 47
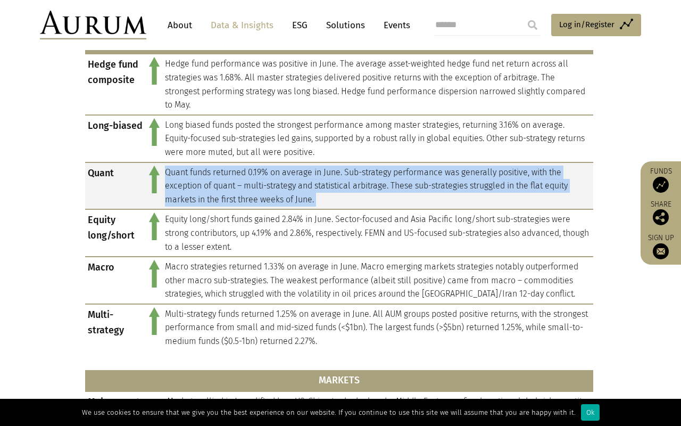
click at [298, 168] on td "Quant funds returned 0.19% on average in June. Sub-strategy performance was gen…" at bounding box center [377, 185] width 431 height 47
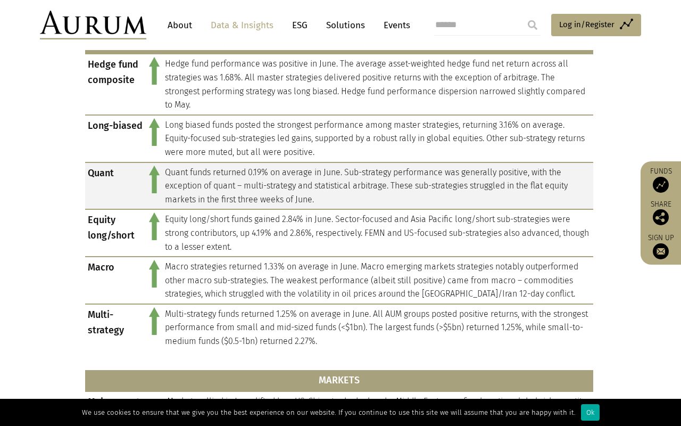
click at [298, 168] on td "Quant funds returned 0.19% on average in June. Sub-strategy performance was gen…" at bounding box center [377, 185] width 431 height 47
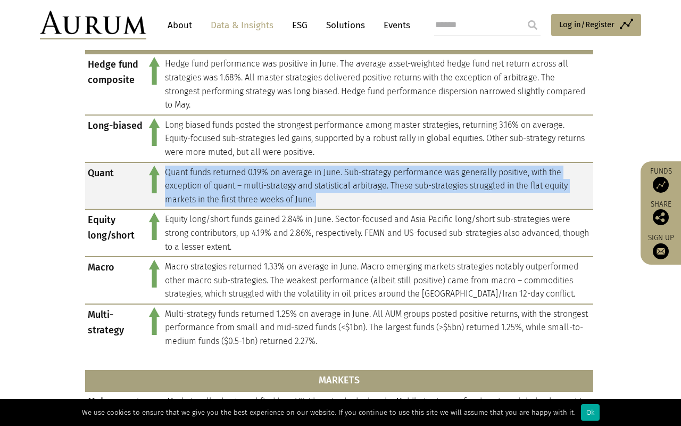
click at [270, 168] on td "Quant funds returned 0.19% on average in June. Sub-strategy performance was gen…" at bounding box center [377, 185] width 431 height 47
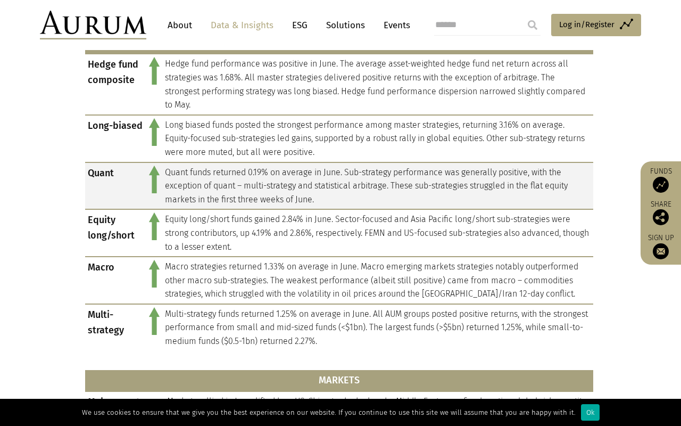
click at [270, 168] on td "Quant funds returned 0.19% on average in June. Sub-strategy performance was gen…" at bounding box center [377, 185] width 431 height 47
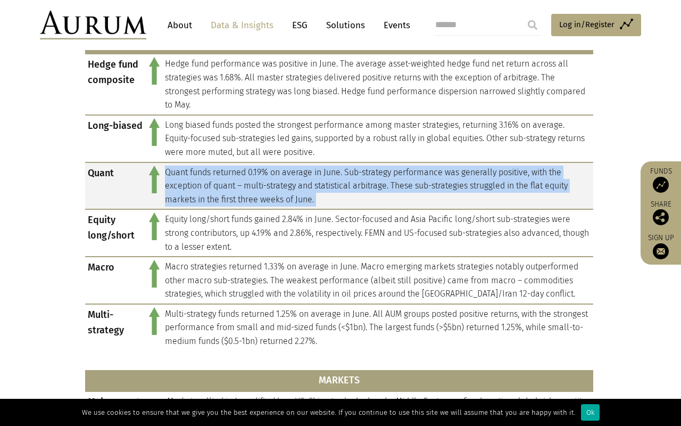
click at [285, 168] on td "Quant funds returned 0.19% on average in June. Sub-strategy performance was gen…" at bounding box center [377, 185] width 431 height 47
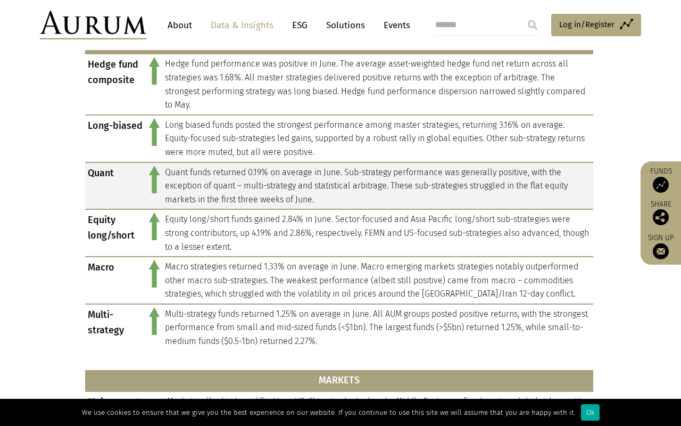
click at [285, 168] on td "Quant funds returned 0.19% on average in June. Sub-strategy performance was gen…" at bounding box center [377, 185] width 431 height 47
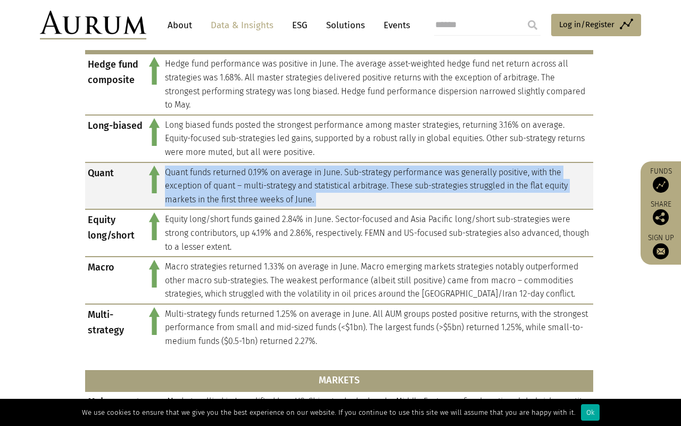
click at [293, 169] on td "Quant funds returned 0.19% on average in June. Sub-strategy performance was gen…" at bounding box center [377, 185] width 431 height 47
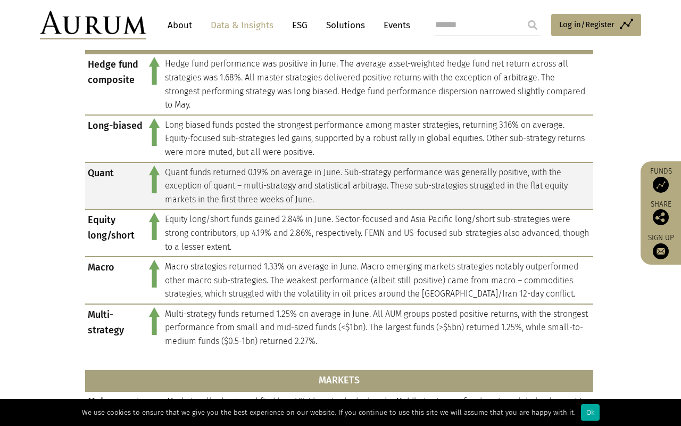
click at [293, 169] on td "Quant funds returned 0.19% on average in June. Sub-strategy performance was gen…" at bounding box center [377, 185] width 431 height 47
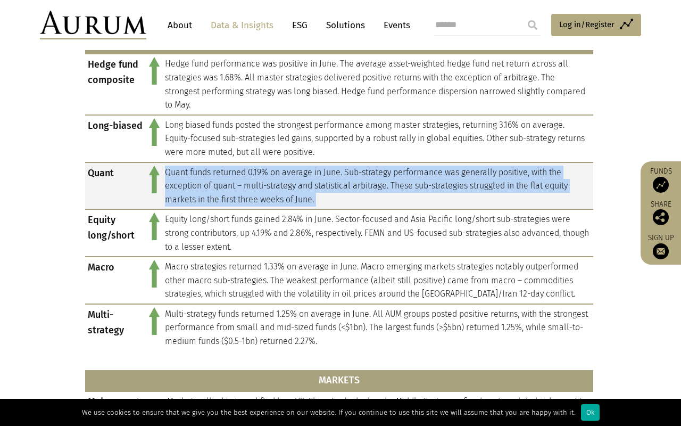
click at [303, 169] on td "Quant funds returned 0.19% on average in June. Sub-strategy performance was gen…" at bounding box center [377, 185] width 431 height 47
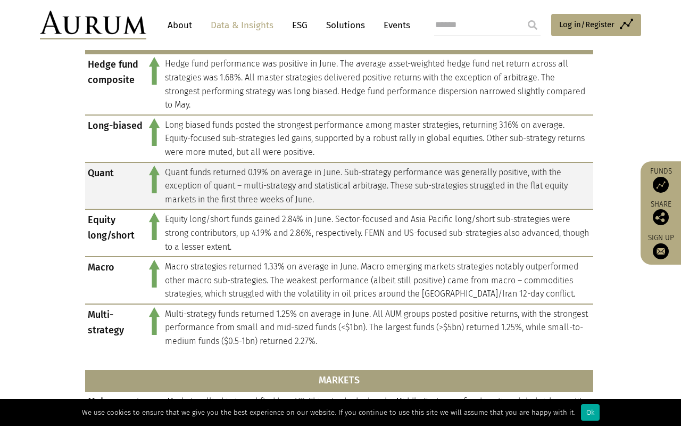
click at [303, 169] on td "Quant funds returned 0.19% on average in June. Sub-strategy performance was gen…" at bounding box center [377, 185] width 431 height 47
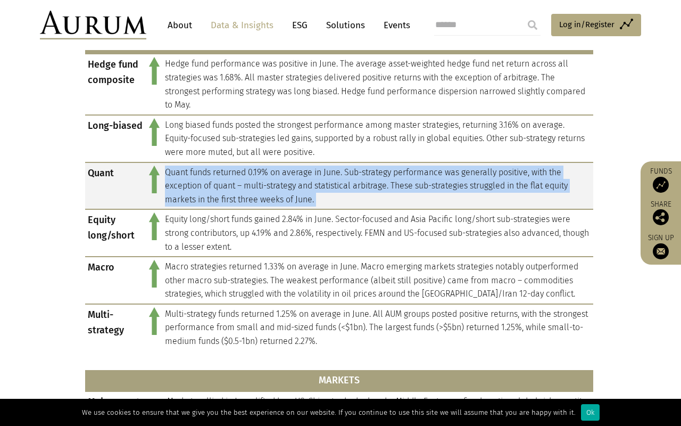
click at [303, 169] on td "Quant funds returned 0.19% on average in June. Sub-strategy performance was gen…" at bounding box center [377, 185] width 431 height 47
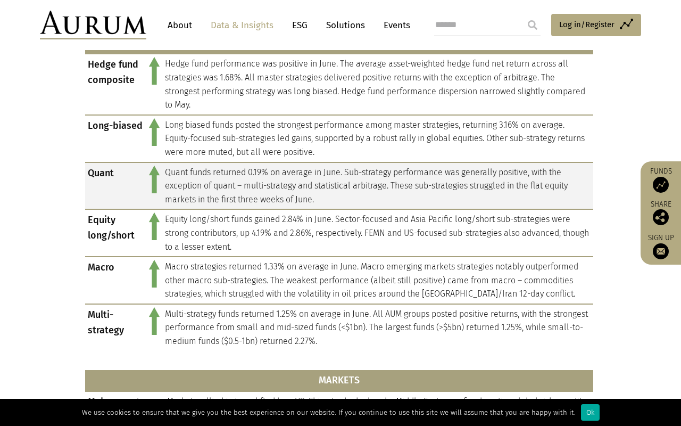
click at [303, 169] on td "Quant funds returned 0.19% on average in June. Sub-strategy performance was gen…" at bounding box center [377, 185] width 431 height 47
click at [311, 172] on td "Quant funds returned 0.19% on average in June. Sub-strategy performance was gen…" at bounding box center [377, 185] width 431 height 47
click at [302, 185] on td "Quant funds returned 0.19% on average in June. Sub-strategy performance was gen…" at bounding box center [377, 185] width 431 height 47
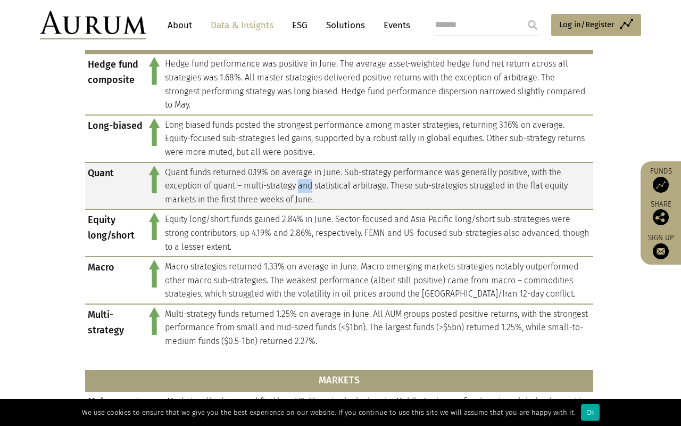
click at [302, 185] on td "Quant funds returned 0.19% on average in June. Sub-strategy performance was gen…" at bounding box center [377, 185] width 431 height 47
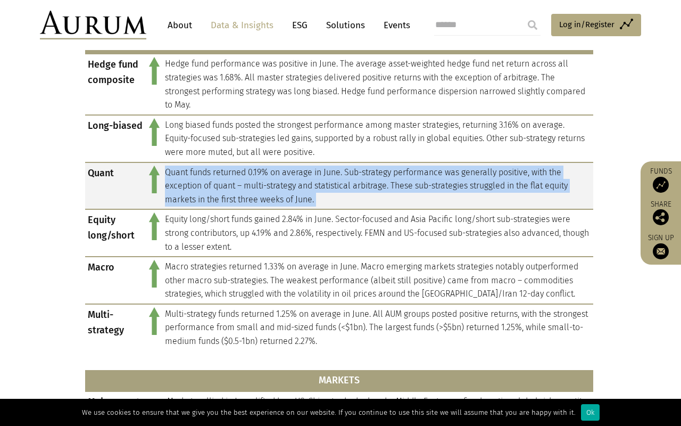
click at [308, 182] on td "Quant funds returned 0.19% on average in June. Sub-strategy performance was gen…" at bounding box center [377, 185] width 431 height 47
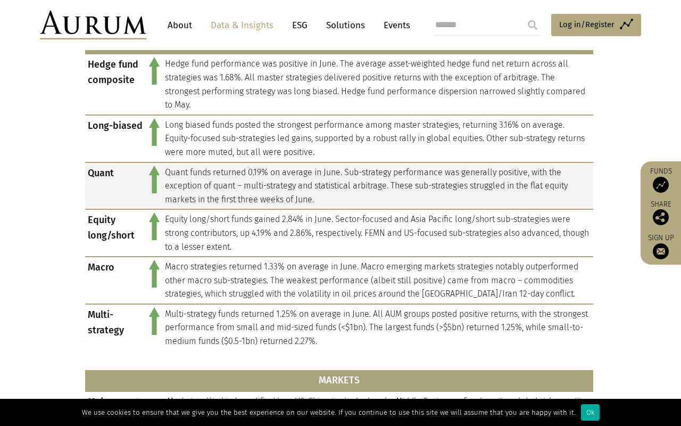
click at [308, 182] on td "Quant funds returned 0.19% on average in June. Sub-strategy performance was gen…" at bounding box center [377, 185] width 431 height 47
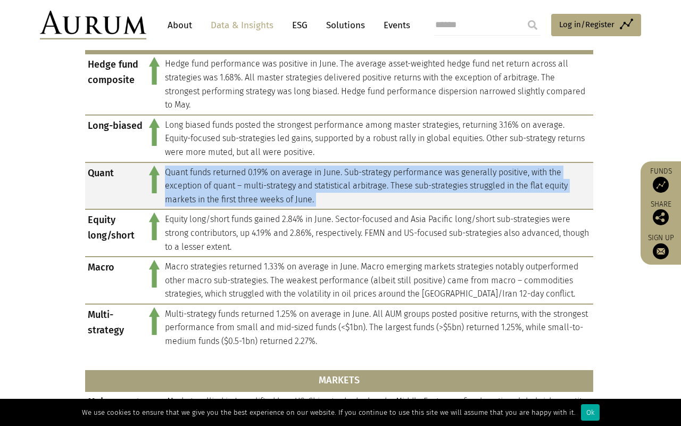
click at [320, 181] on td "Quant funds returned 0.19% on average in June. Sub-strategy performance was gen…" at bounding box center [377, 185] width 431 height 47
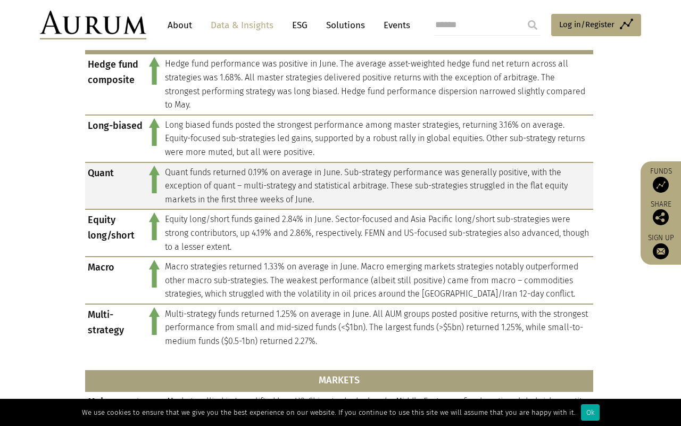
click at [320, 181] on td "Quant funds returned 0.19% on average in June. Sub-strategy performance was gen…" at bounding box center [377, 185] width 431 height 47
click at [311, 181] on td "Quant funds returned 0.19% on average in June. Sub-strategy performance was gen…" at bounding box center [377, 185] width 431 height 47
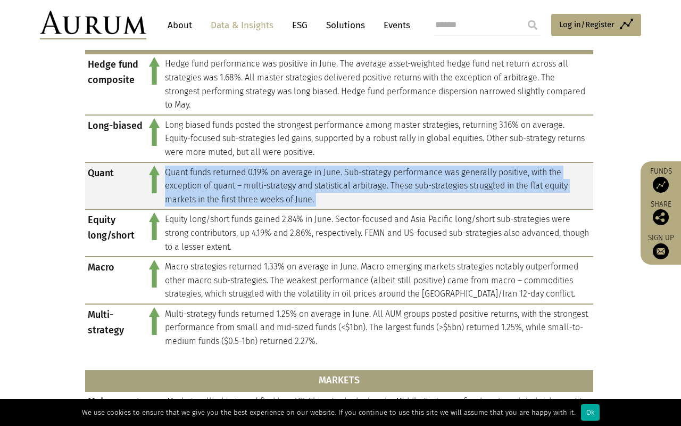
click at [323, 185] on td "Quant funds returned 0.19% on average in June. Sub-strategy performance was gen…" at bounding box center [377, 185] width 431 height 47
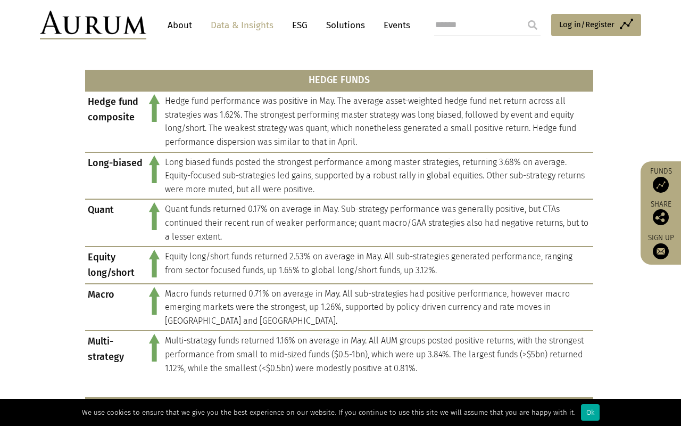
scroll to position [484, 0]
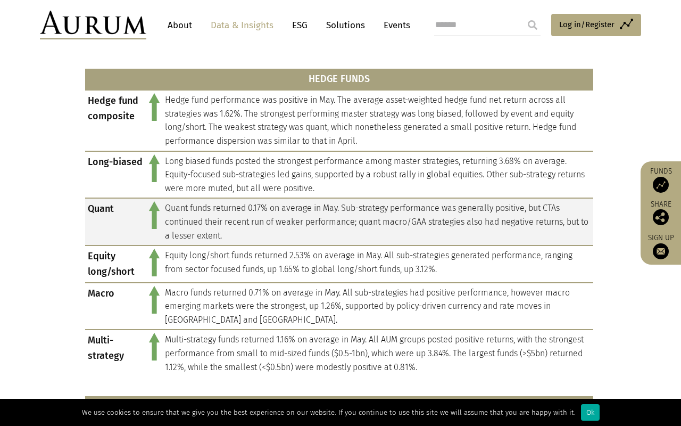
click at [273, 198] on td "Quant funds returned 0.17% on average in May. Sub-strategy performance was gene…" at bounding box center [377, 221] width 431 height 47
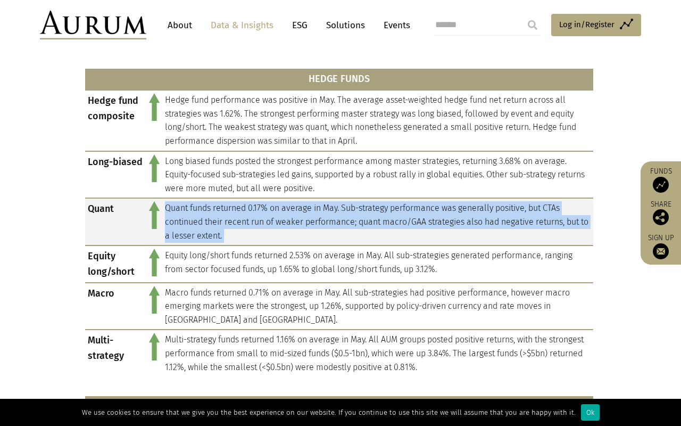
click at [279, 200] on td "Quant funds returned 0.17% on average in May. Sub-strategy performance was gene…" at bounding box center [377, 221] width 431 height 47
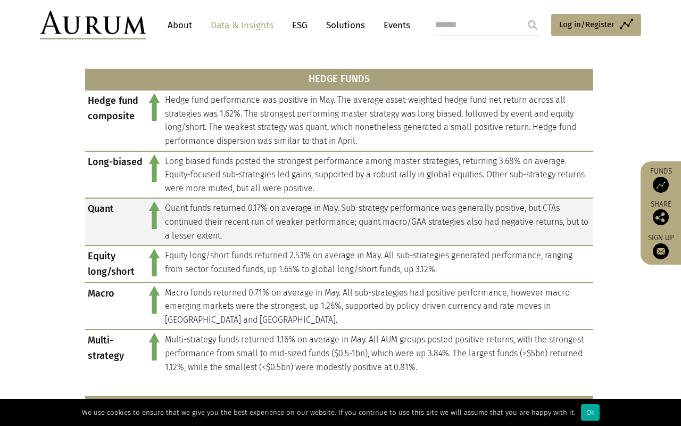
click at [279, 200] on td "Quant funds returned 0.17% on average in May. Sub-strategy performance was gene…" at bounding box center [377, 221] width 431 height 47
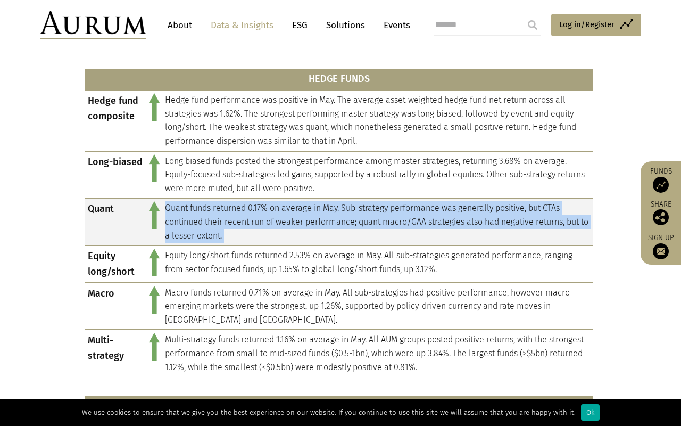
click at [298, 198] on td "Quant funds returned 0.17% on average in May. Sub-strategy performance was gene…" at bounding box center [377, 221] width 431 height 47
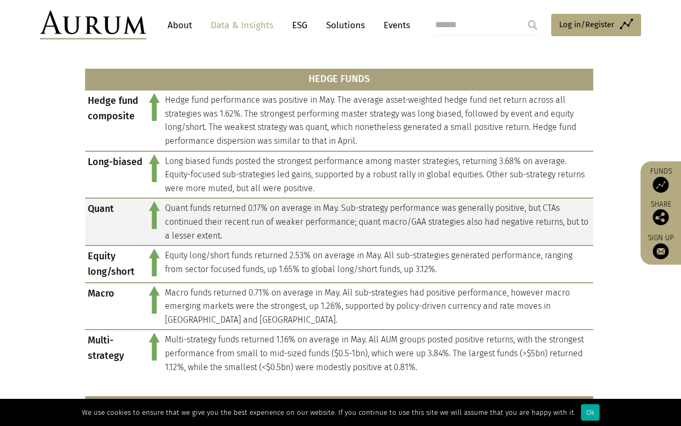
click at [298, 198] on td "Quant funds returned 0.17% on average in May. Sub-strategy performance was gene…" at bounding box center [377, 221] width 431 height 47
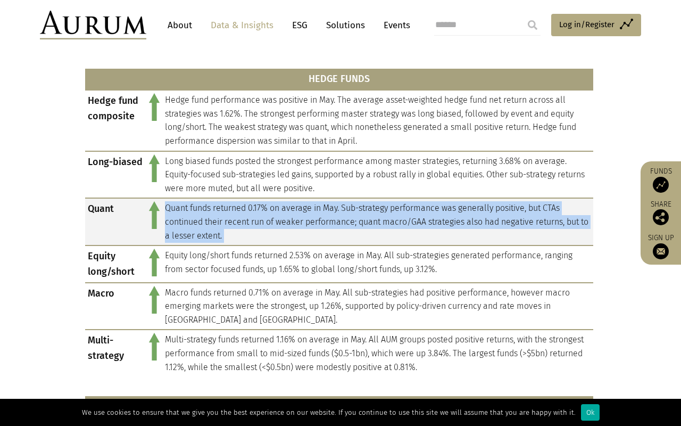
click at [293, 207] on td "Quant funds returned 0.17% on average in May. Sub-strategy performance was gene…" at bounding box center [377, 221] width 431 height 47
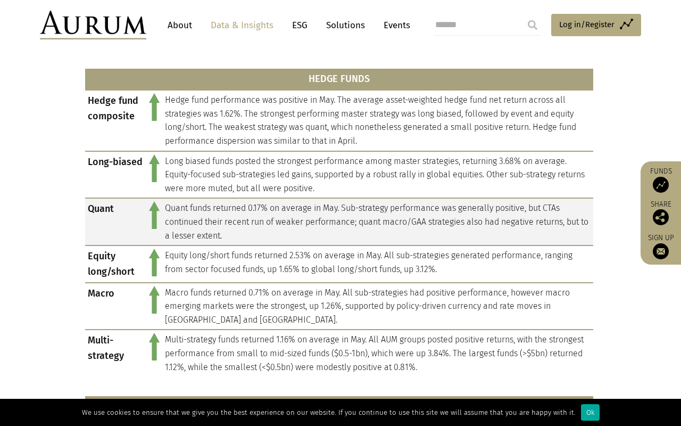
click at [293, 207] on td "Quant funds returned 0.17% on average in May. Sub-strategy performance was gene…" at bounding box center [377, 221] width 431 height 47
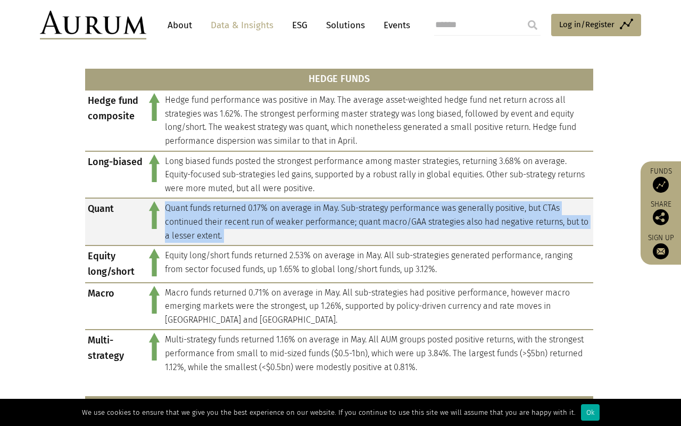
click at [307, 205] on td "Quant funds returned 0.17% on average in May. Sub-strategy performance was gene…" at bounding box center [377, 221] width 431 height 47
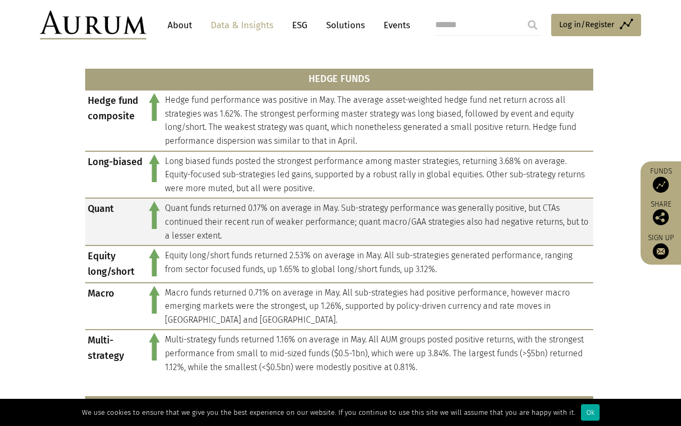
click at [307, 205] on td "Quant funds returned 0.17% on average in May. Sub-strategy performance was gene…" at bounding box center [377, 221] width 431 height 47
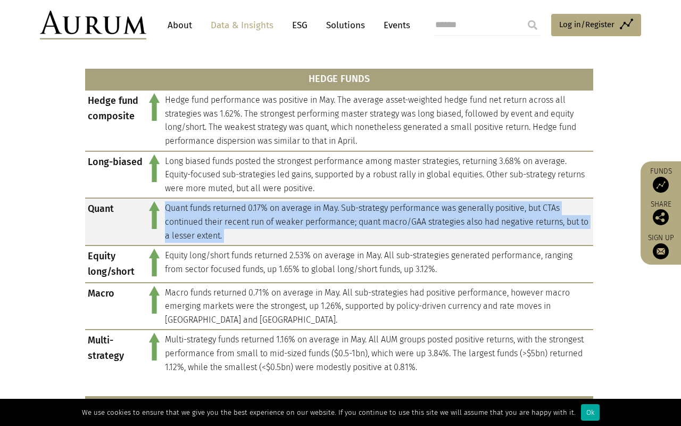
click at [332, 198] on td "Quant funds returned 0.17% on average in May. Sub-strategy performance was gene…" at bounding box center [377, 221] width 431 height 47
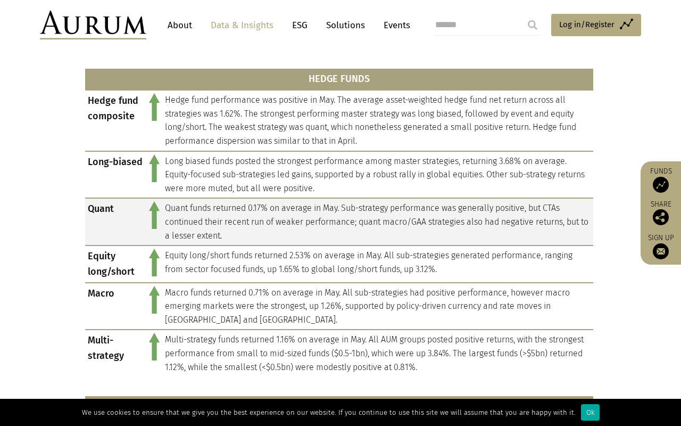
click at [332, 198] on td "Quant funds returned 0.17% on average in May. Sub-strategy performance was gene…" at bounding box center [377, 221] width 431 height 47
click at [359, 198] on td "Quant funds returned 0.17% on average in May. Sub-strategy performance was gene…" at bounding box center [377, 221] width 431 height 47
click at [370, 198] on td "Quant funds returned 0.17% on average in May. Sub-strategy performance was gene…" at bounding box center [377, 221] width 431 height 47
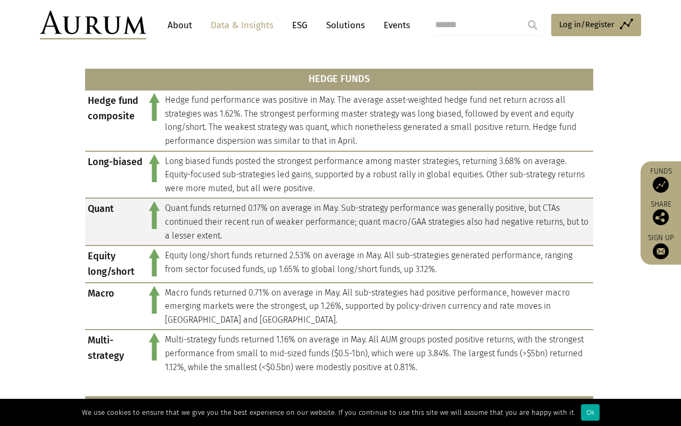
click at [394, 198] on td "Quant funds returned 0.17% on average in May. Sub-strategy performance was gene…" at bounding box center [377, 221] width 431 height 47
click at [240, 204] on td "Quant funds returned 0.17% on average in May. Sub-strategy performance was gene…" at bounding box center [377, 221] width 431 height 47
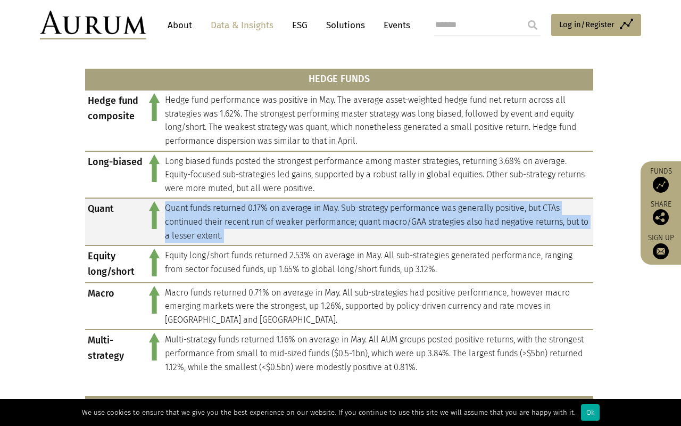
click at [270, 205] on td "Quant funds returned 0.17% on average in May. Sub-strategy performance was gene…" at bounding box center [377, 221] width 431 height 47
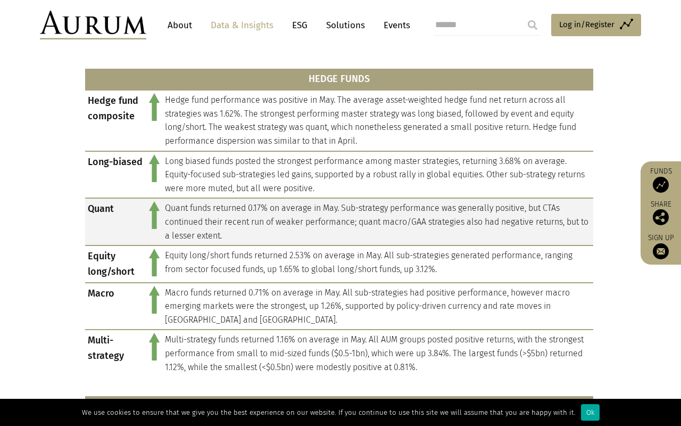
click at [270, 205] on td "Quant funds returned 0.17% on average in May. Sub-strategy performance was gene…" at bounding box center [377, 221] width 431 height 47
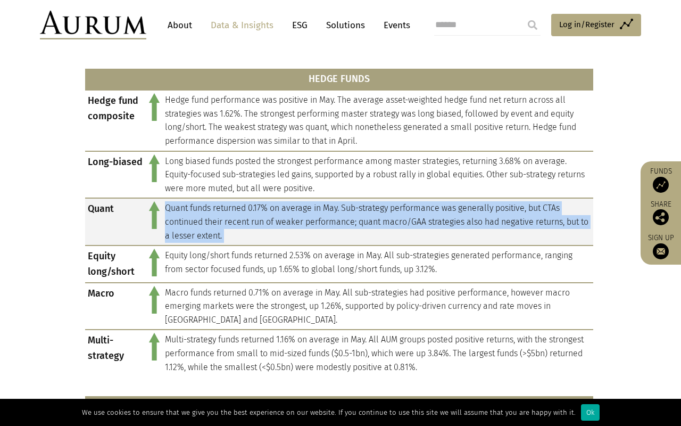
click at [299, 205] on td "Quant funds returned 0.17% on average in May. Sub-strategy performance was gene…" at bounding box center [377, 221] width 431 height 47
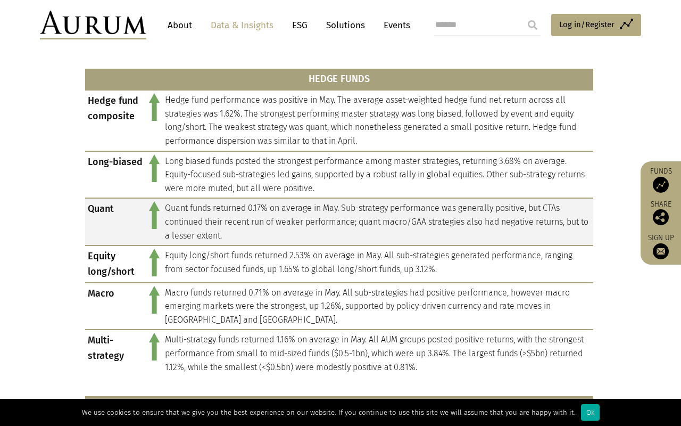
click at [299, 205] on td "Quant funds returned 0.17% on average in May. Sub-strategy performance was gene…" at bounding box center [377, 221] width 431 height 47
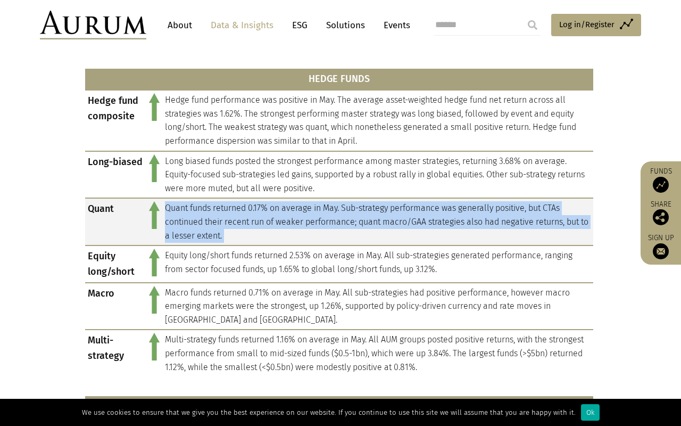
click at [372, 203] on td "Quant funds returned 0.17% on average in May. Sub-strategy performance was gene…" at bounding box center [377, 221] width 431 height 47
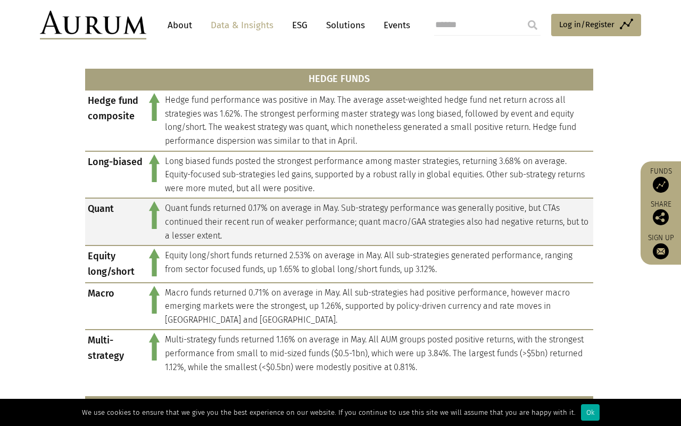
click at [372, 203] on td "Quant funds returned 0.17% on average in May. Sub-strategy performance was gene…" at bounding box center [377, 221] width 431 height 47
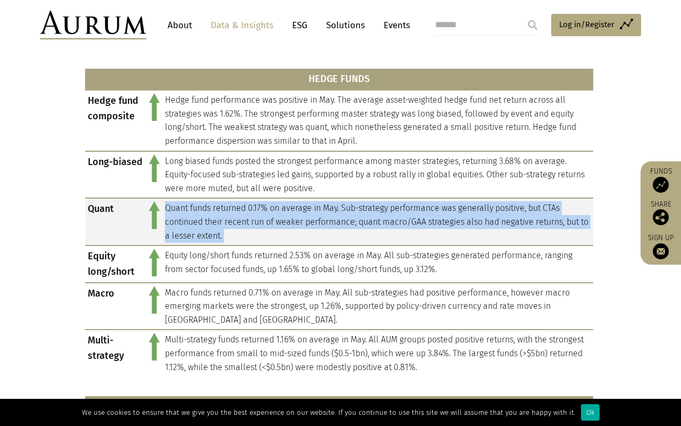
click at [398, 204] on td "Quant funds returned 0.17% on average in May. Sub-strategy performance was gene…" at bounding box center [377, 221] width 431 height 47
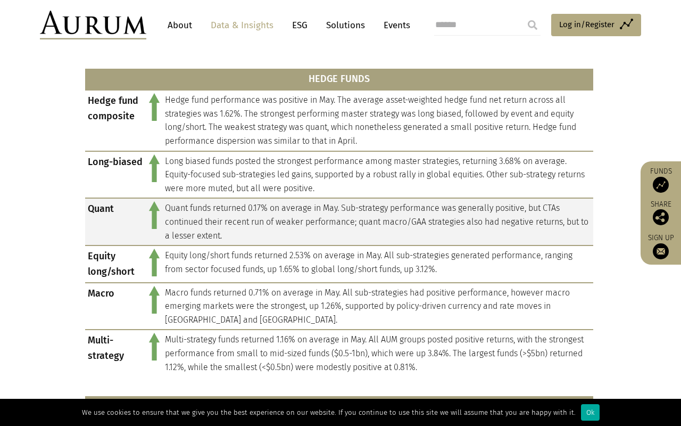
click at [398, 204] on td "Quant funds returned 0.17% on average in May. Sub-strategy performance was gene…" at bounding box center [377, 221] width 431 height 47
click at [432, 205] on td "Quant funds returned 0.17% on average in May. Sub-strategy performance was gene…" at bounding box center [377, 221] width 431 height 47
click at [415, 203] on td "Quant funds returned 0.17% on average in May. Sub-strategy performance was gene…" at bounding box center [377, 221] width 431 height 47
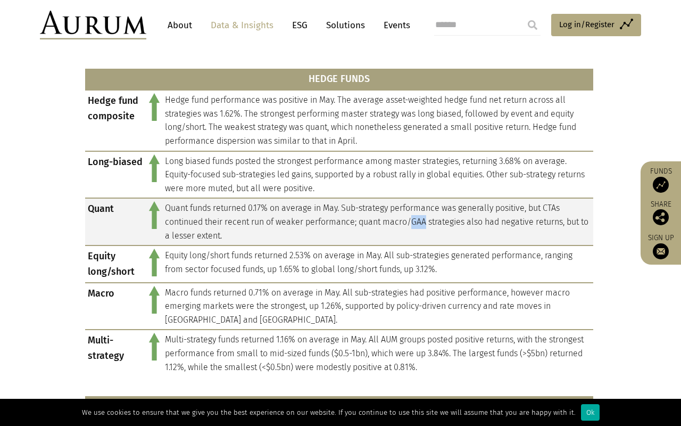
click at [431, 203] on td "Quant funds returned 0.17% on average in May. Sub-strategy performance was gene…" at bounding box center [377, 221] width 431 height 47
click at [420, 203] on td "Quant funds returned 0.17% on average in May. Sub-strategy performance was gene…" at bounding box center [377, 221] width 431 height 47
click at [434, 203] on td "Quant funds returned 0.17% on average in May. Sub-strategy performance was gene…" at bounding box center [377, 221] width 431 height 47
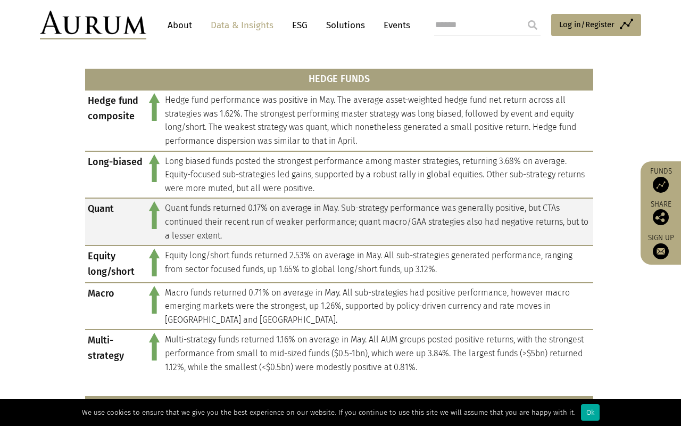
click at [417, 203] on td "Quant funds returned 0.17% on average in May. Sub-strategy performance was gene…" at bounding box center [377, 221] width 431 height 47
click at [443, 203] on td "Quant funds returned 0.17% on average in May. Sub-strategy performance was gene…" at bounding box center [377, 221] width 431 height 47
click at [379, 203] on td "Quant funds returned 0.17% on average in May. Sub-strategy performance was gene…" at bounding box center [377, 221] width 431 height 47
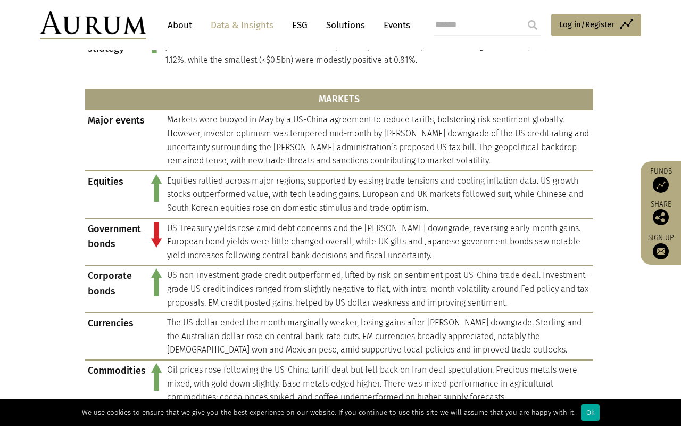
scroll to position [790, 0]
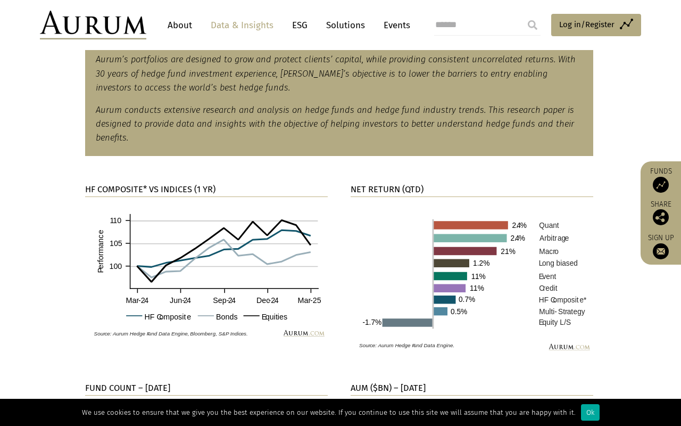
scroll to position [531, 0]
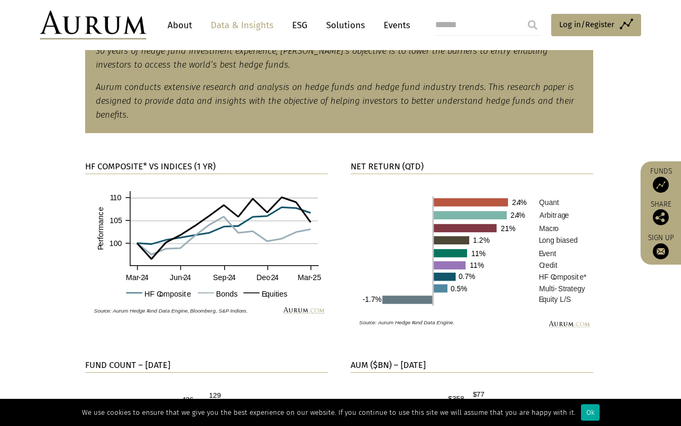
click at [464, 199] on img at bounding box center [472, 257] width 243 height 150
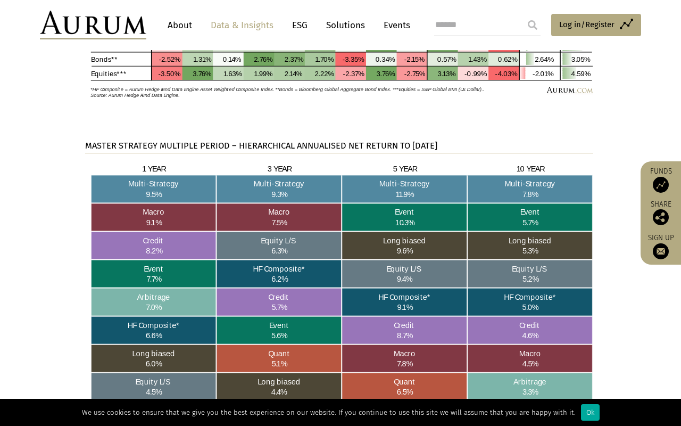
scroll to position [1538, 0]
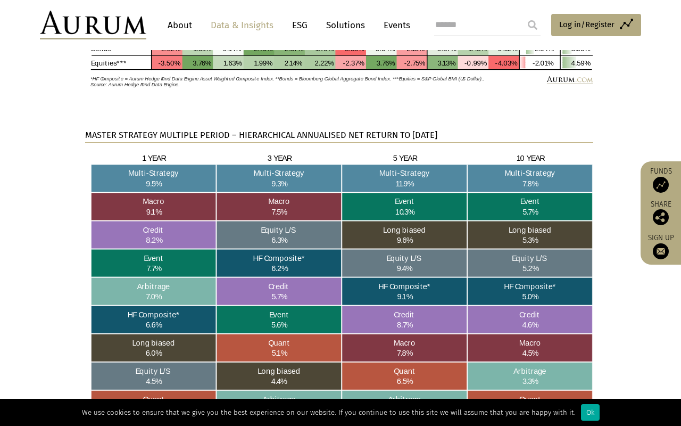
click at [285, 130] on strong "MASTER STRATEGY MULTIPLE PERIOD – HIERARCHICAL ANNUALISED NET RETURN TO [DATE]" at bounding box center [261, 135] width 352 height 10
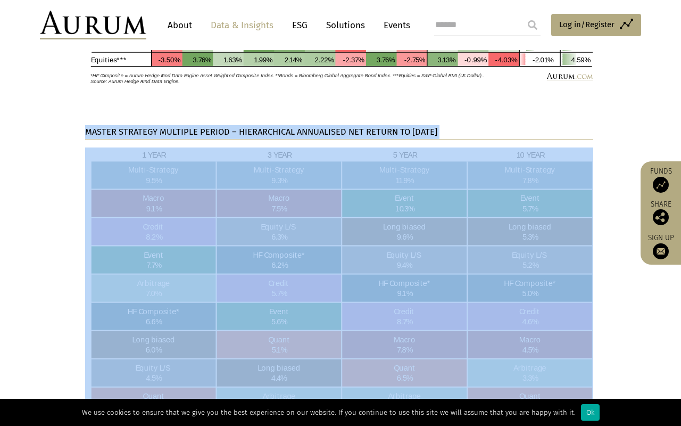
click at [285, 129] on strong "MASTER STRATEGY MULTIPLE PERIOD – HIERARCHICAL ANNUALISED NET RETURN TO [DATE]" at bounding box center [261, 132] width 352 height 10
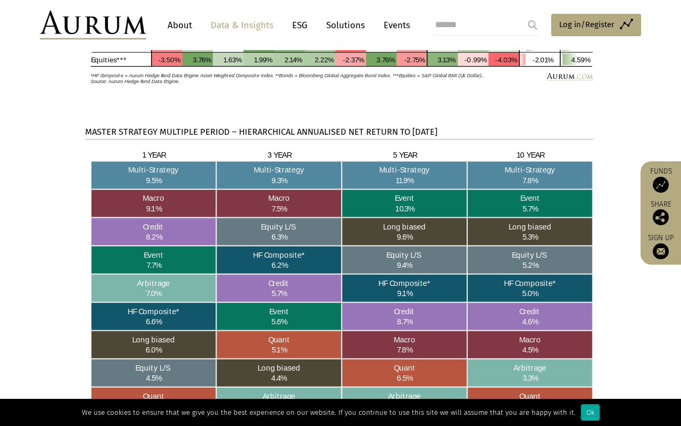
click at [285, 129] on strong "MASTER STRATEGY MULTIPLE PERIOD – HIERARCHICAL ANNUALISED NET RETURN TO [DATE]" at bounding box center [261, 132] width 352 height 10
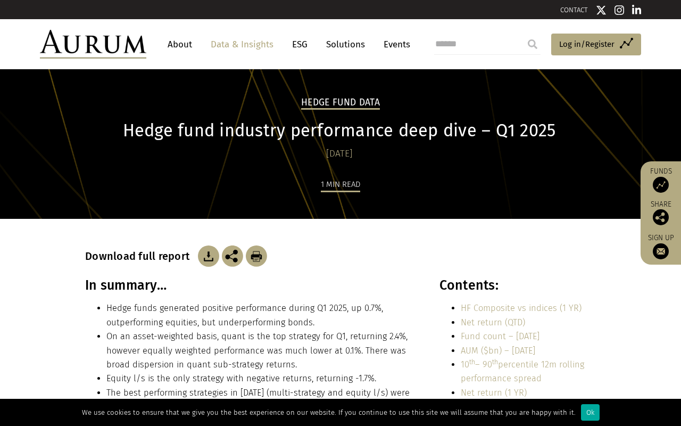
scroll to position [0, 0]
click at [283, 309] on li "Hedge funds generated positive performance during Q1 2025, up 0.7%, outperformi…" at bounding box center [261, 315] width 310 height 28
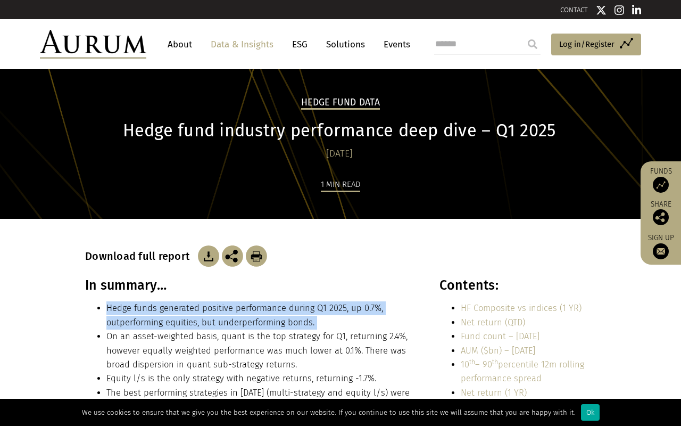
click at [286, 323] on li "Hedge funds generated positive performance during Q1 2025, up 0.7%, outperformi…" at bounding box center [261, 315] width 310 height 28
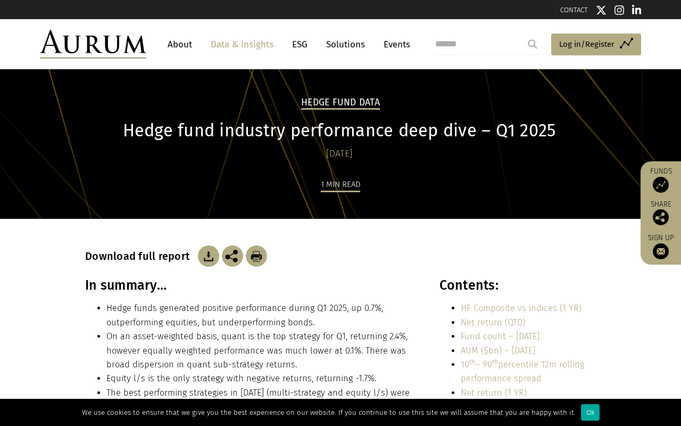
click at [286, 323] on li "Hedge funds generated positive performance during Q1 2025, up 0.7%, outperformi…" at bounding box center [261, 315] width 310 height 28
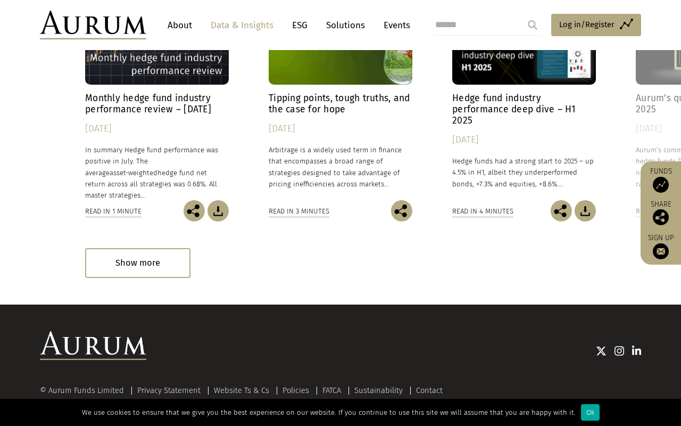
scroll to position [2643, 0]
